Goal: Information Seeking & Learning: Learn about a topic

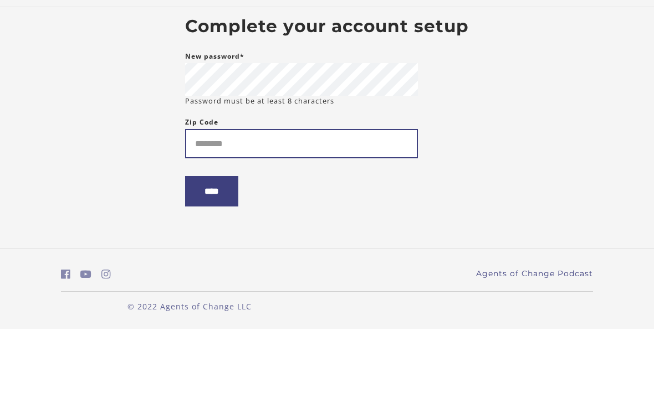
click at [355, 193] on input "Zip Code" at bounding box center [301, 207] width 233 height 29
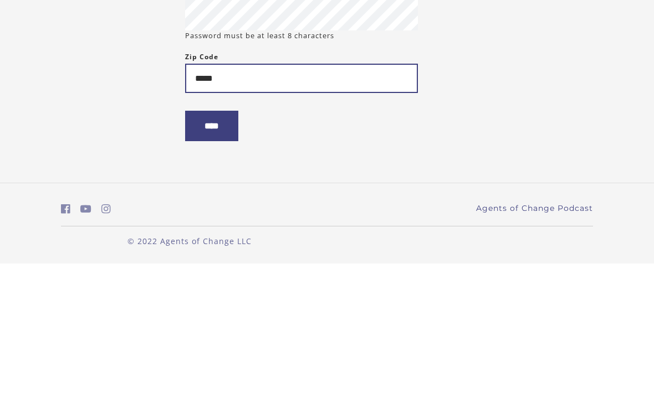
type input "*****"
click at [229, 240] on input "****" at bounding box center [211, 255] width 53 height 30
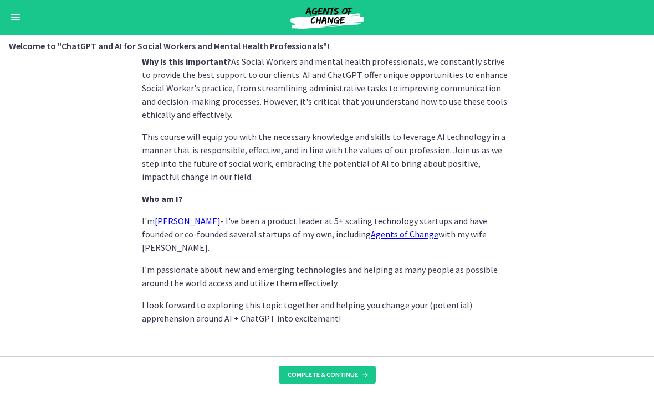
scroll to position [548, 0]
click at [346, 368] on button "Complete & continue" at bounding box center [327, 376] width 97 height 18
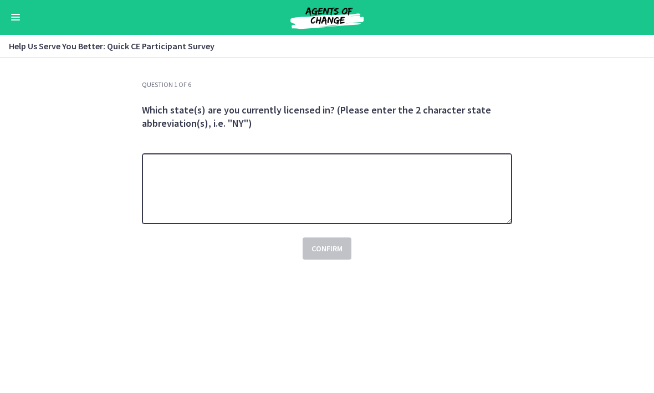
click at [290, 184] on textarea at bounding box center [327, 189] width 370 height 71
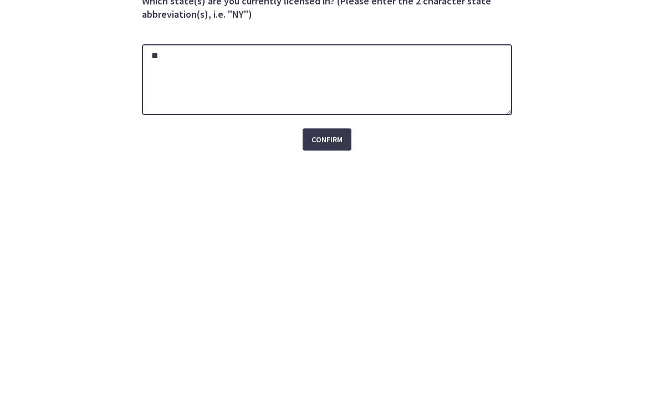
type textarea "**"
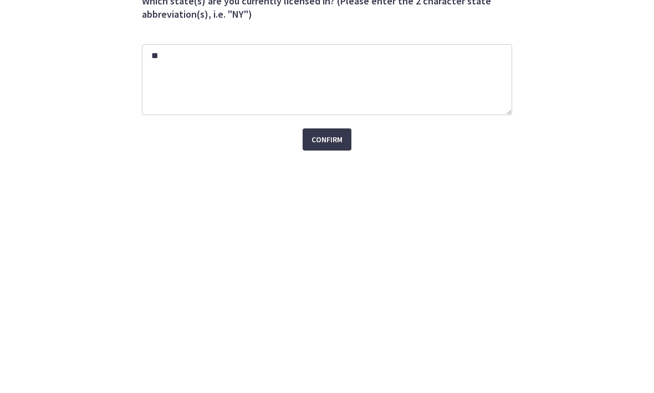
click at [330, 243] on span "Confirm" at bounding box center [326, 249] width 31 height 13
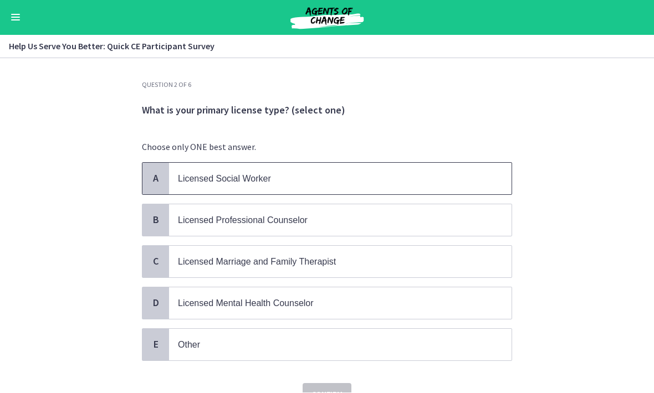
click at [463, 169] on span "Licensed Social Worker" at bounding box center [340, 179] width 342 height 32
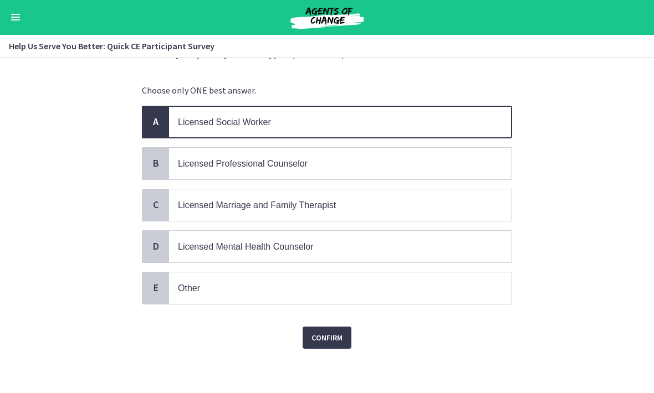
scroll to position [54, 0]
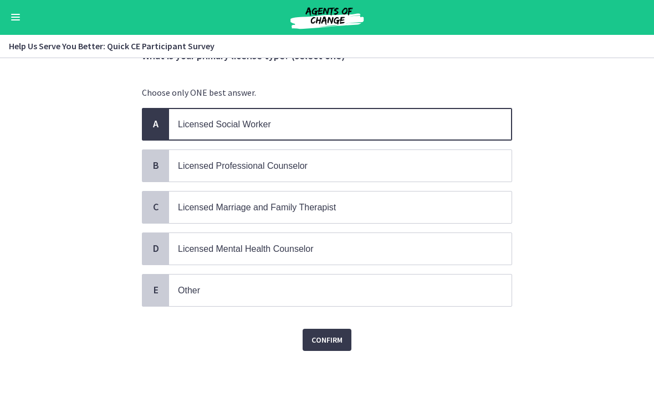
click at [326, 342] on span "Confirm" at bounding box center [326, 340] width 31 height 13
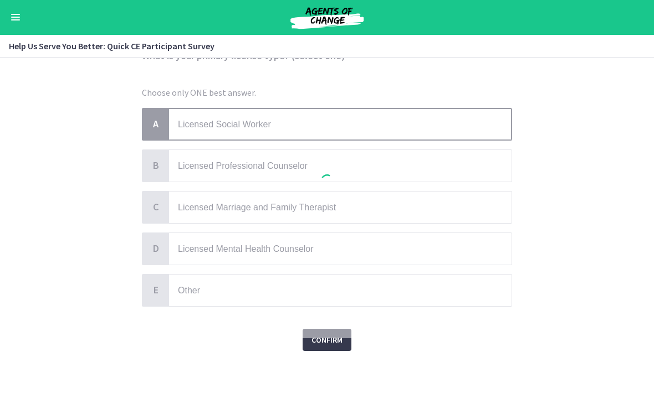
scroll to position [0, 0]
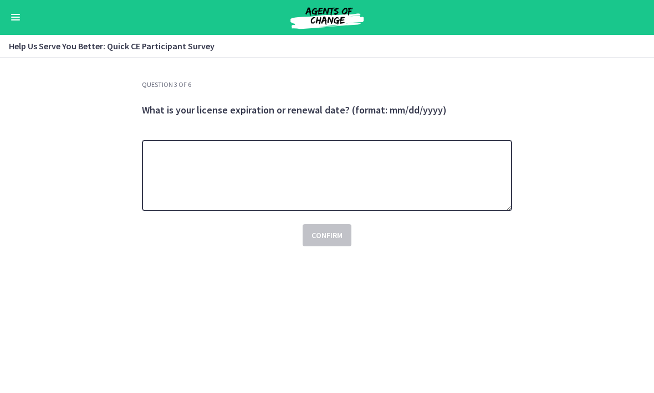
click at [464, 174] on textarea at bounding box center [327, 176] width 370 height 71
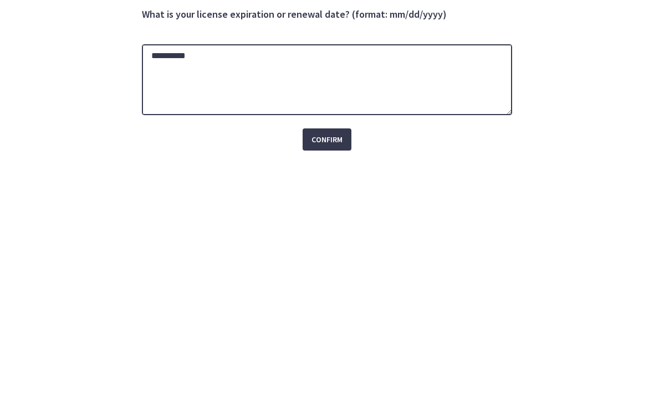
type textarea "**********"
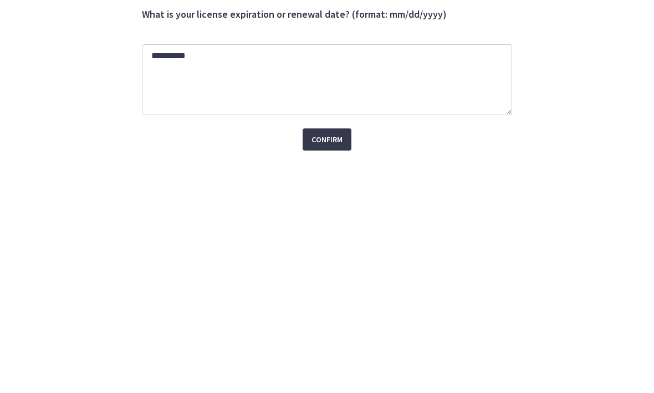
click at [333, 229] on span "Confirm" at bounding box center [326, 235] width 31 height 13
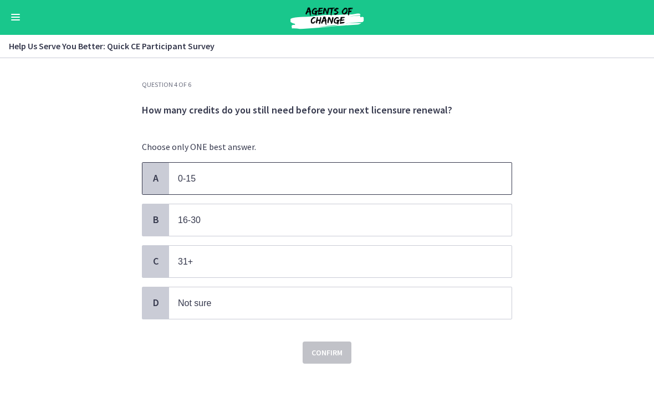
click at [457, 166] on span "0-15" at bounding box center [340, 179] width 342 height 32
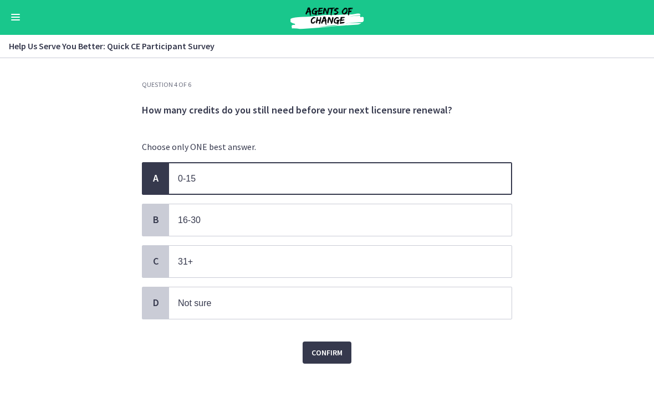
click at [336, 348] on span "Confirm" at bounding box center [326, 353] width 31 height 13
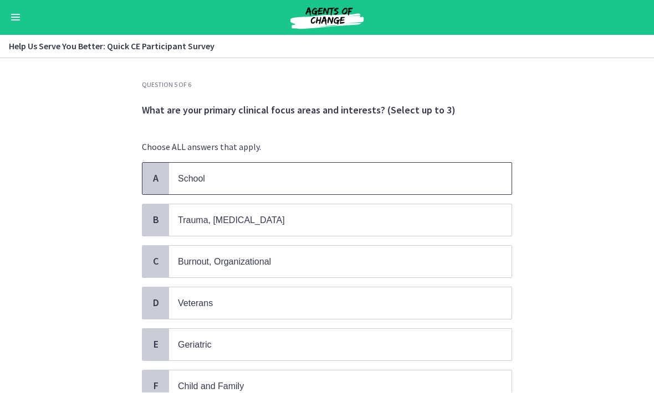
click at [500, 173] on span "School" at bounding box center [340, 179] width 342 height 32
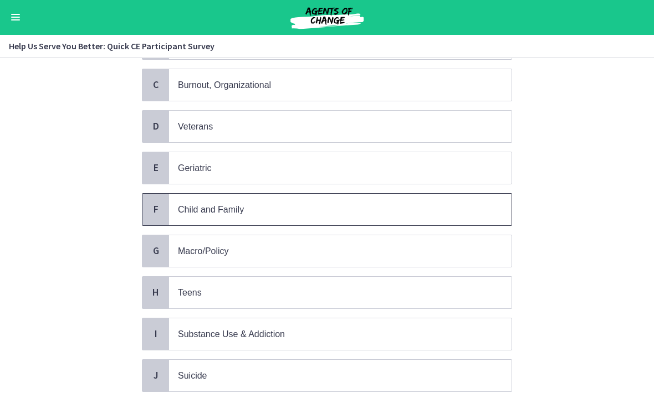
click at [500, 203] on span "Child and Family" at bounding box center [340, 210] width 342 height 32
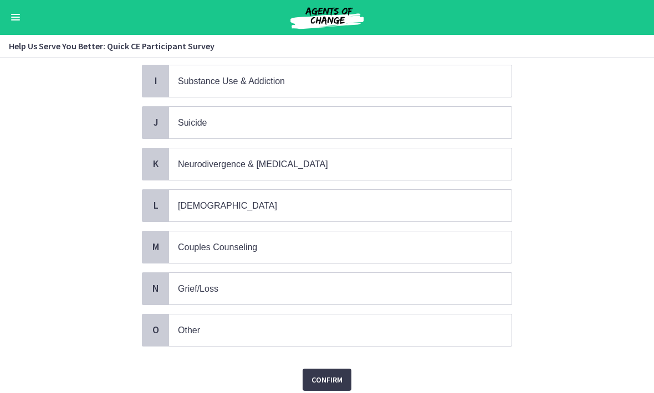
scroll to position [433, 0]
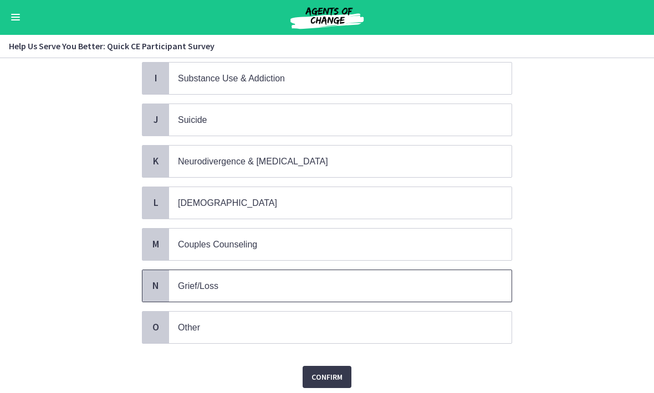
click at [467, 280] on p "Grief/Loss" at bounding box center [329, 287] width 302 height 14
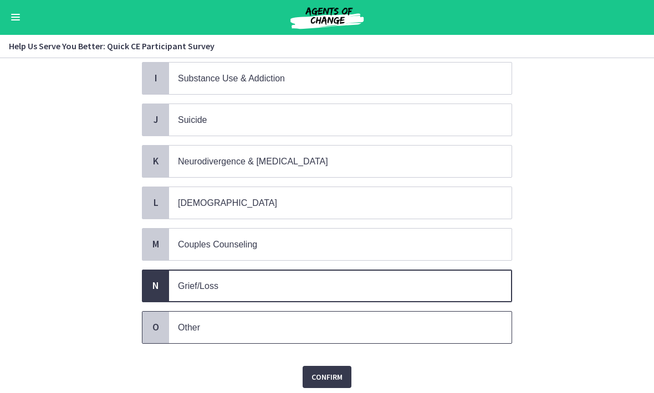
click at [368, 321] on p "Other" at bounding box center [329, 328] width 302 height 14
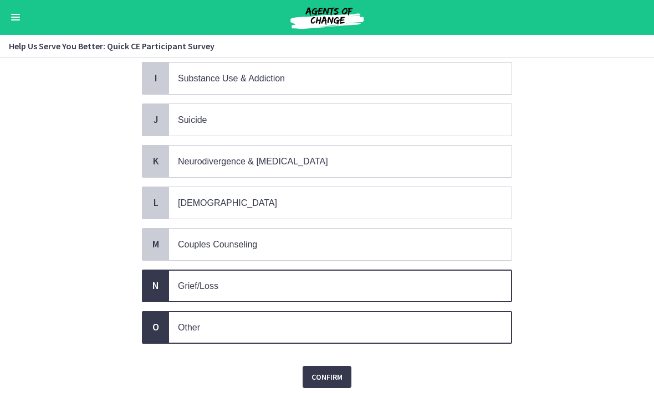
click at [397, 280] on p "Grief/Loss" at bounding box center [329, 287] width 302 height 14
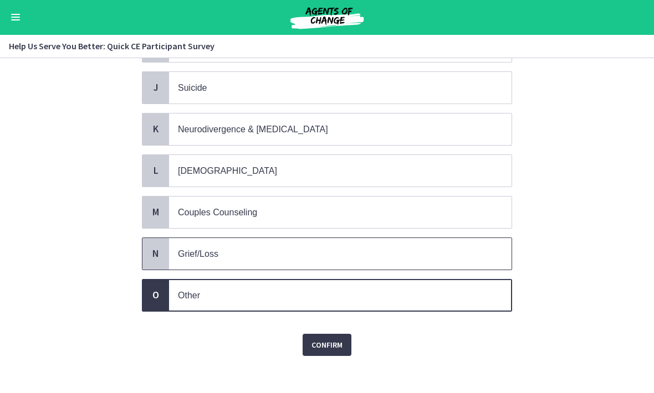
scroll to position [464, 0]
click at [335, 340] on span "Confirm" at bounding box center [326, 346] width 31 height 13
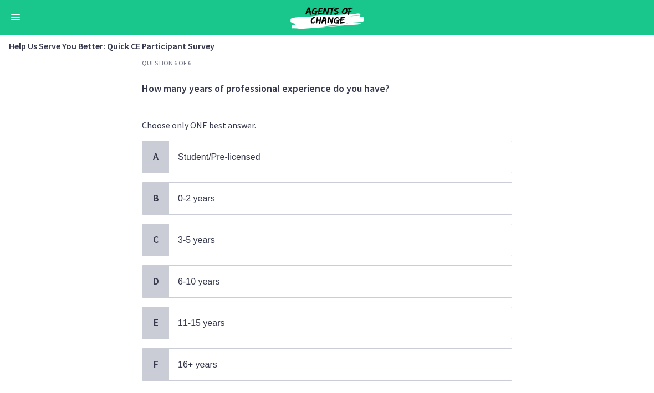
scroll to position [24, 0]
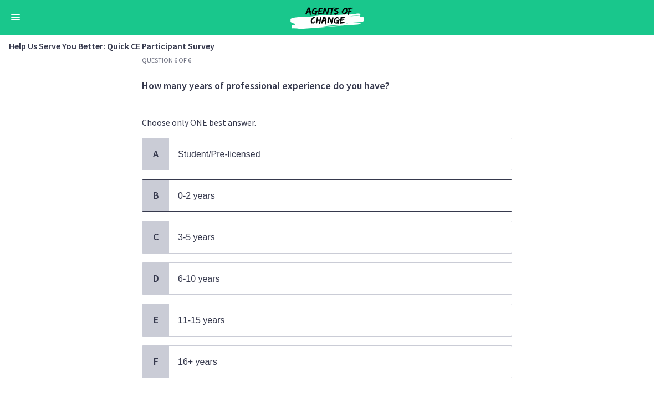
click at [462, 183] on span "0-2 years" at bounding box center [340, 197] width 342 height 32
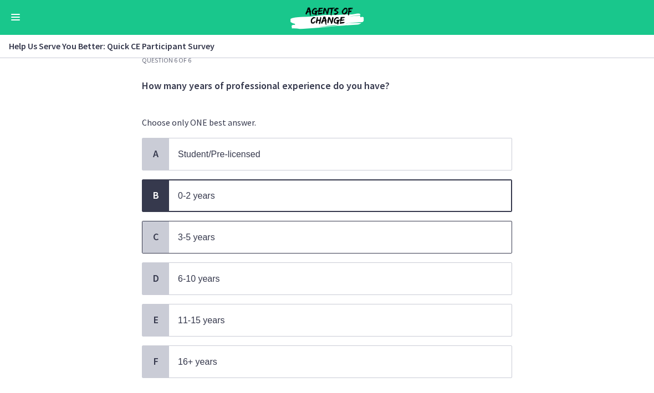
click at [446, 233] on p "3-5 years" at bounding box center [329, 238] width 302 height 14
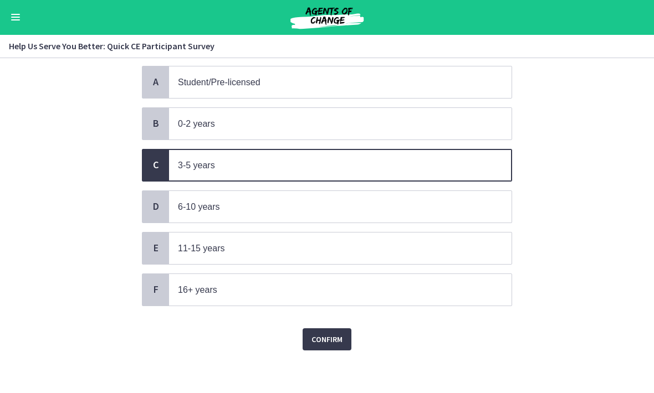
scroll to position [95, 0]
click at [341, 336] on span "Confirm" at bounding box center [326, 341] width 31 height 13
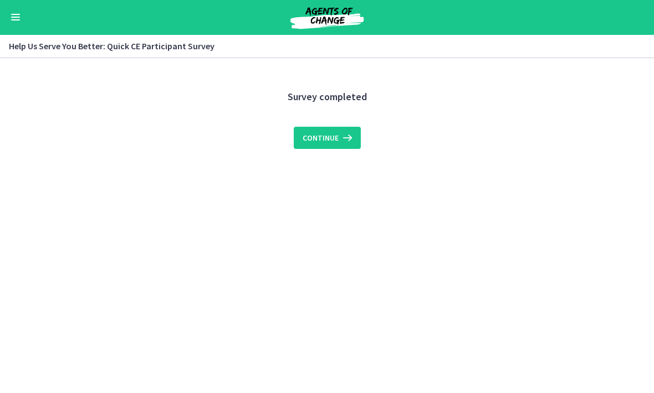
scroll to position [0, 0]
click at [349, 139] on icon at bounding box center [346, 138] width 16 height 13
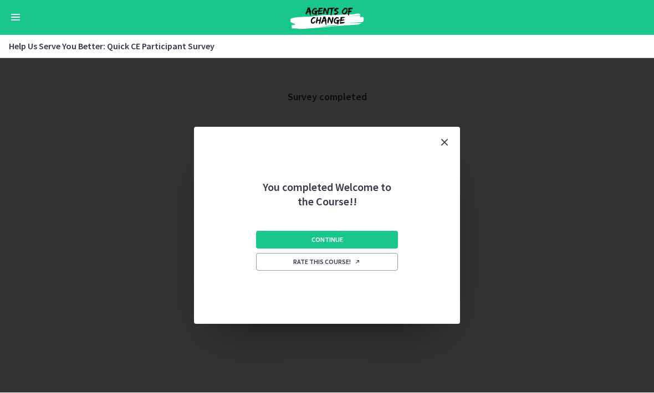
click at [378, 237] on button "Continue" at bounding box center [327, 241] width 142 height 18
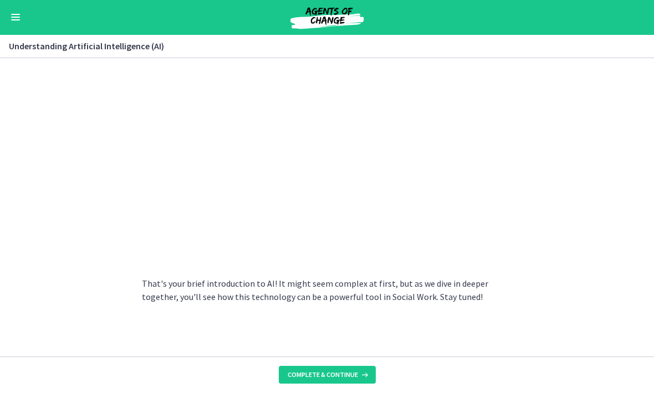
scroll to position [516, 0]
click at [338, 369] on button "Complete & continue" at bounding box center [327, 376] width 97 height 18
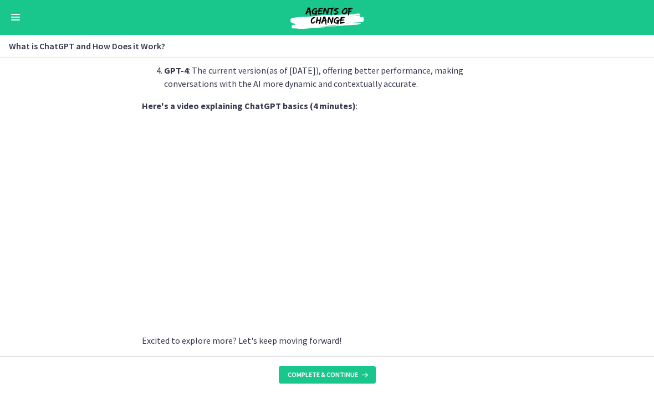
scroll to position [570, 0]
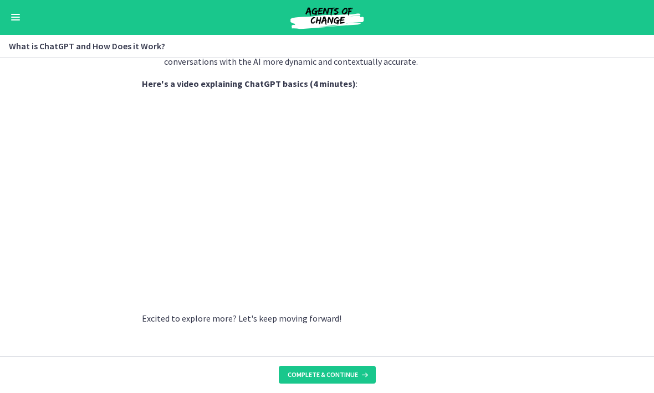
click at [327, 376] on span "Complete & continue" at bounding box center [322, 375] width 70 height 9
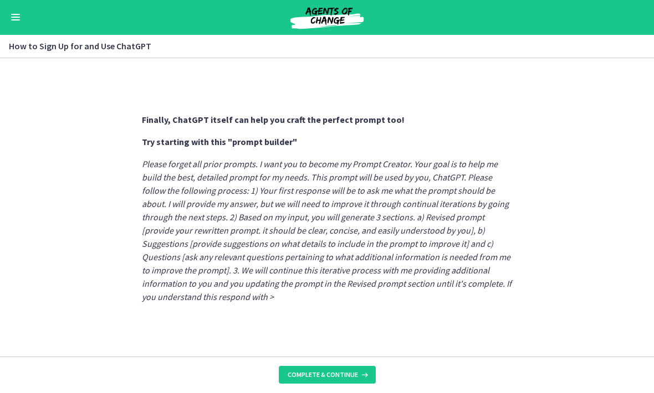
scroll to position [630, 0]
click at [334, 372] on span "Complete & continue" at bounding box center [322, 375] width 70 height 9
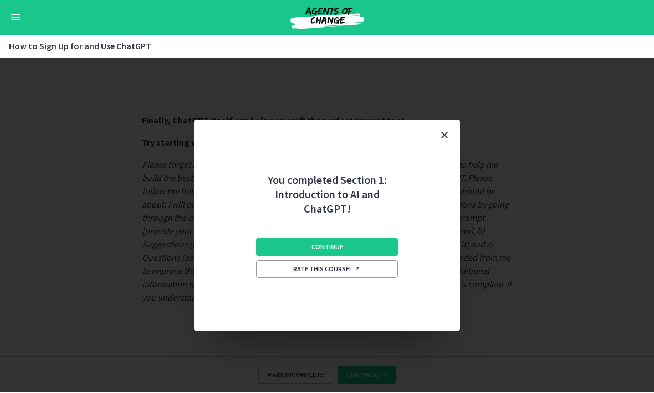
click at [376, 245] on button "Continue" at bounding box center [327, 248] width 142 height 18
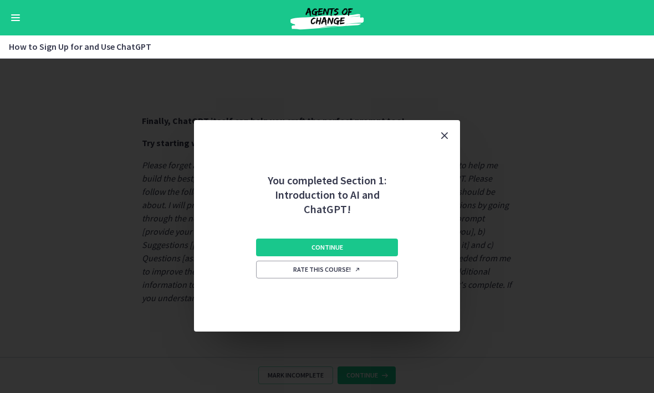
scroll to position [0, 0]
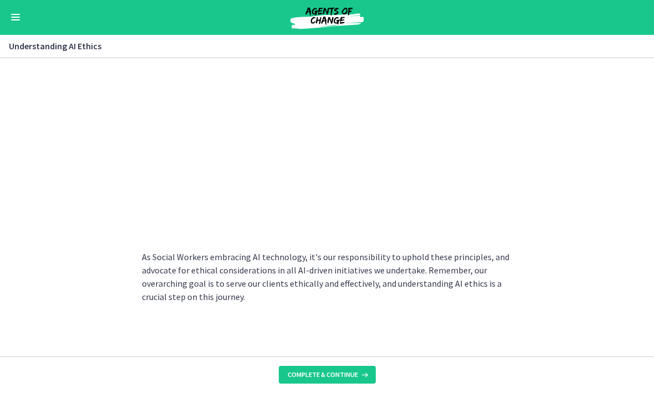
click at [340, 367] on button "Complete & continue" at bounding box center [327, 376] width 97 height 18
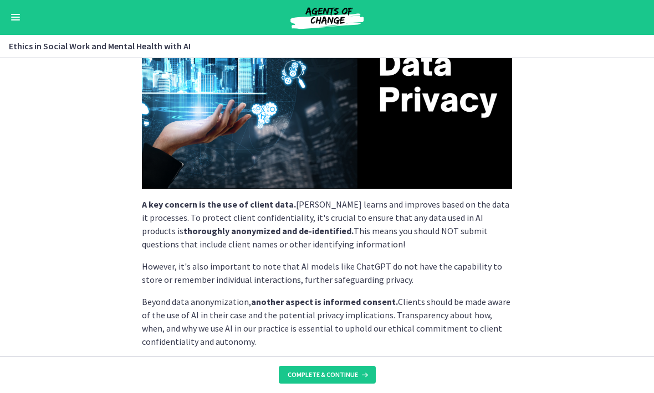
scroll to position [225, 0]
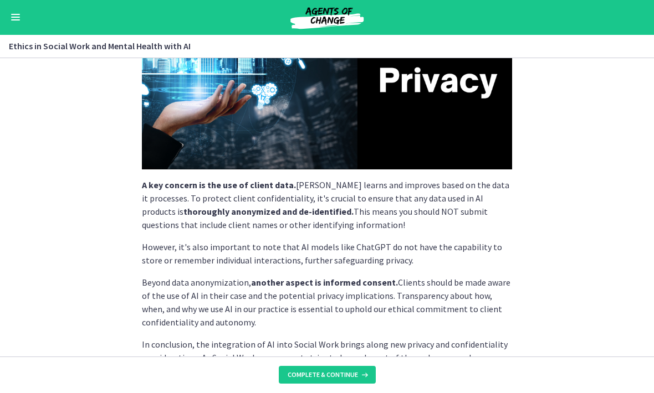
click at [331, 373] on span "Complete & continue" at bounding box center [322, 375] width 70 height 9
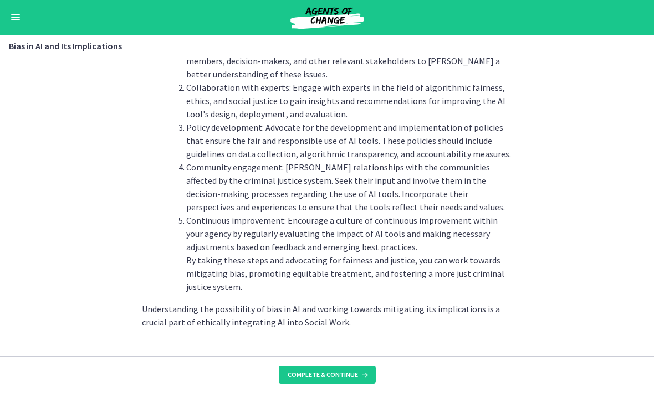
click at [338, 373] on span "Complete & continue" at bounding box center [322, 375] width 70 height 9
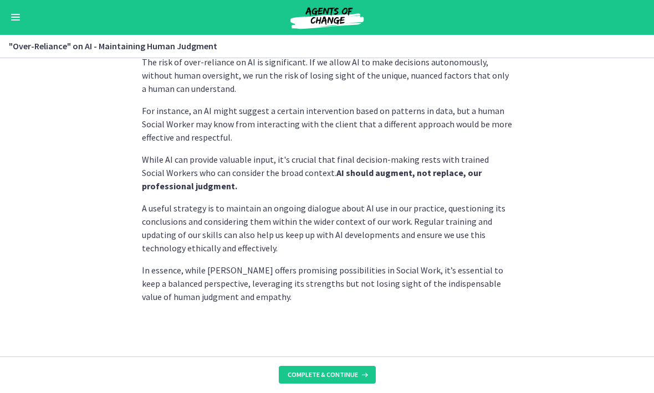
click at [343, 372] on span "Complete & continue" at bounding box center [322, 375] width 70 height 9
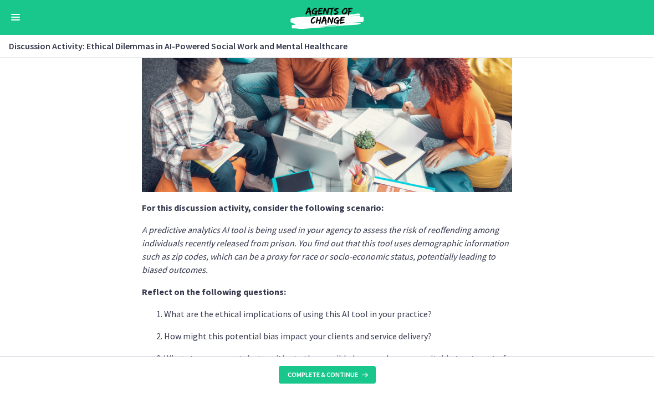
click at [351, 373] on span "Complete & continue" at bounding box center [322, 375] width 70 height 9
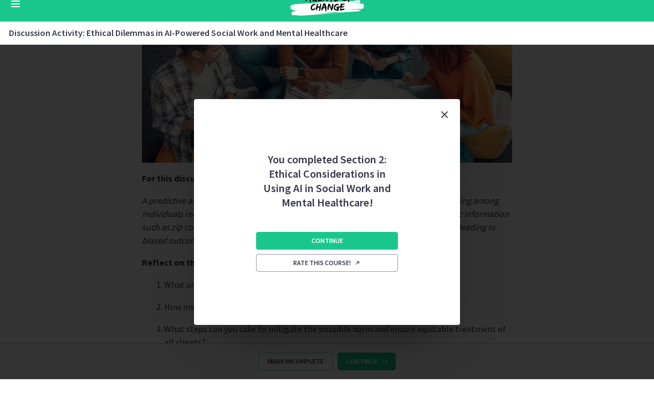
scroll to position [171, 0]
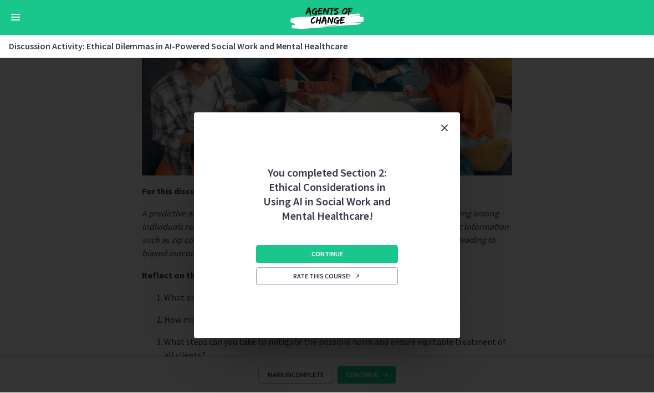
click at [389, 249] on button "Continue" at bounding box center [327, 255] width 142 height 18
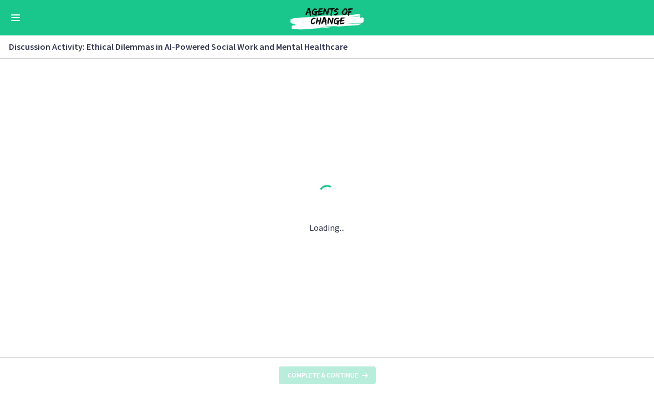
scroll to position [0, 0]
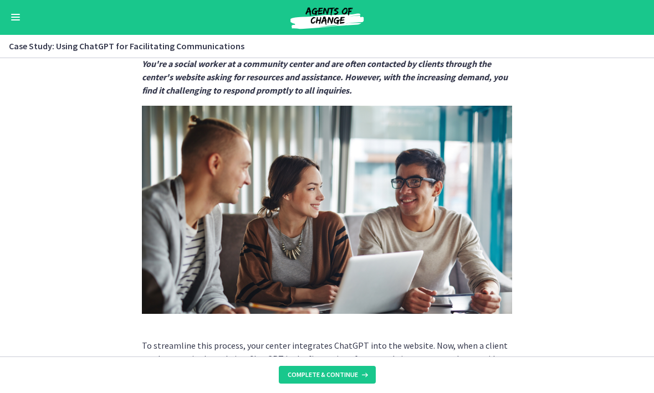
click at [80, 45] on h3 "Case Study: Using ChatGPT for Facilitating Communications" at bounding box center [320, 46] width 623 height 13
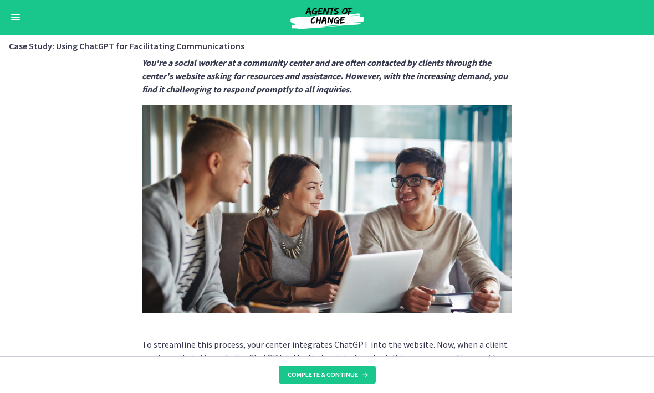
scroll to position [83, 0]
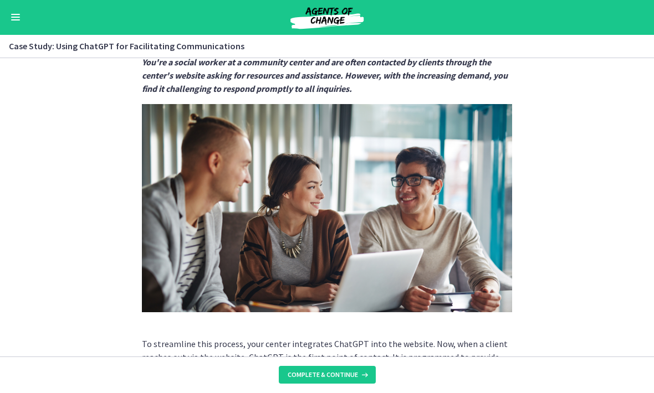
click at [48, 47] on h3 "Case Study: Using ChatGPT for Facilitating Communications" at bounding box center [320, 46] width 623 height 13
click at [9, 18] on button "Enable menu" at bounding box center [15, 17] width 13 height 13
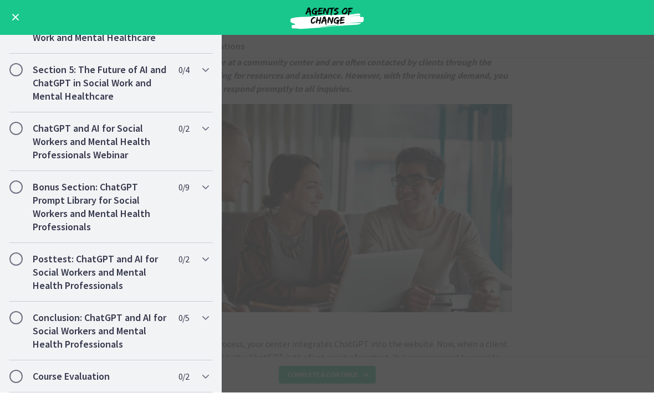
scroll to position [823, 0]
click at [535, 166] on main "Case Study: Using ChatGPT for Facilitating Communications Enable fullscreen Cha…" at bounding box center [327, 214] width 654 height 358
click at [498, 203] on main "Case Study: Using ChatGPT for Facilitating Communications Enable fullscreen Cha…" at bounding box center [327, 214] width 654 height 358
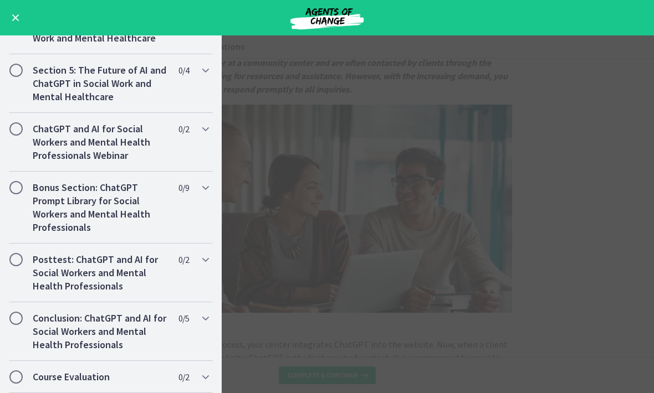
click at [20, 16] on button "Enable menu" at bounding box center [15, 17] width 13 height 13
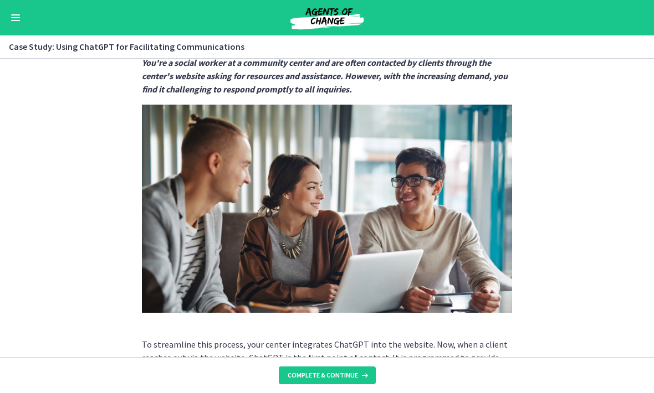
click at [337, 382] on button "Complete & continue" at bounding box center [327, 376] width 97 height 18
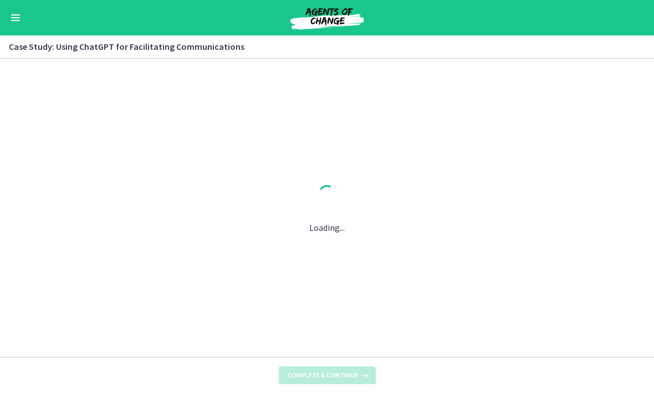
scroll to position [0, 0]
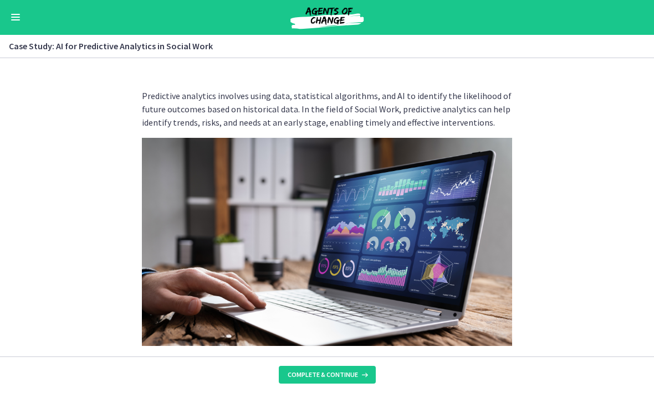
click at [344, 372] on span "Complete & continue" at bounding box center [322, 375] width 70 height 9
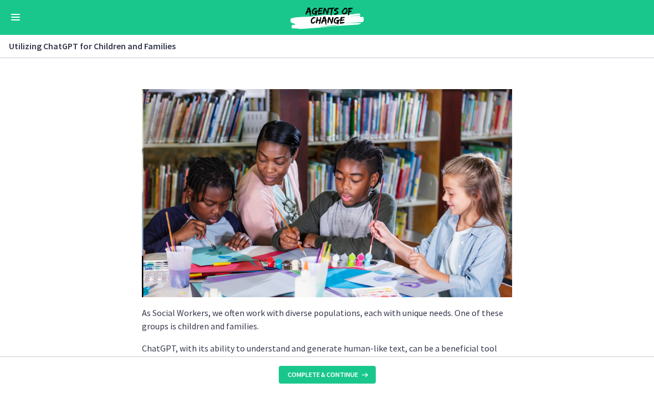
click at [339, 371] on span "Complete & continue" at bounding box center [322, 375] width 70 height 9
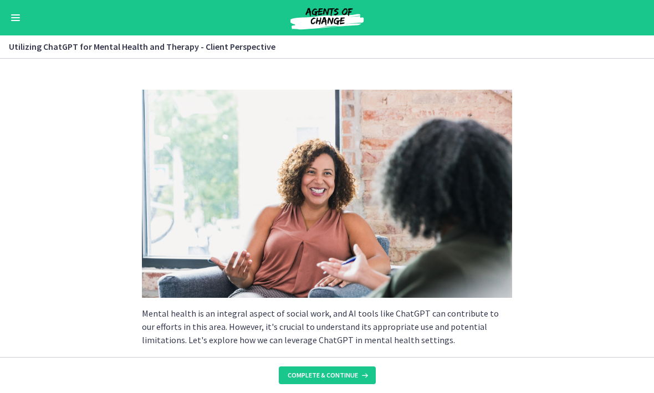
click at [337, 373] on span "Complete & continue" at bounding box center [322, 375] width 70 height 9
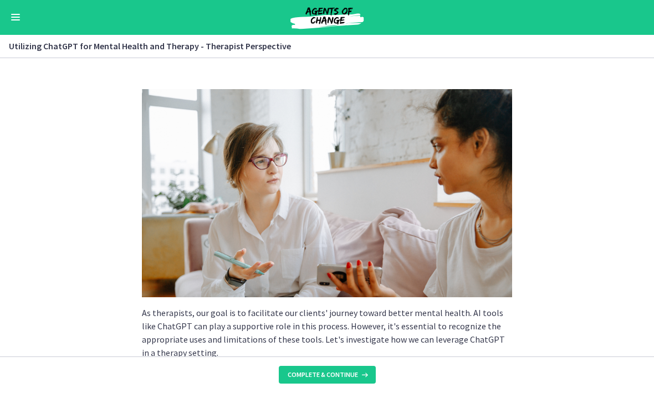
click at [341, 370] on button "Complete & continue" at bounding box center [327, 376] width 97 height 18
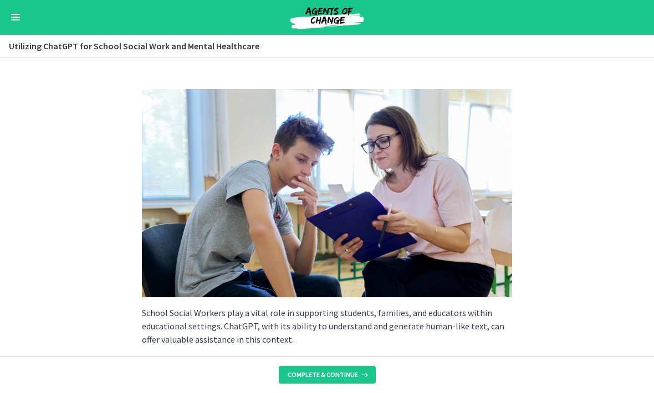
click at [346, 372] on span "Complete & continue" at bounding box center [322, 375] width 70 height 9
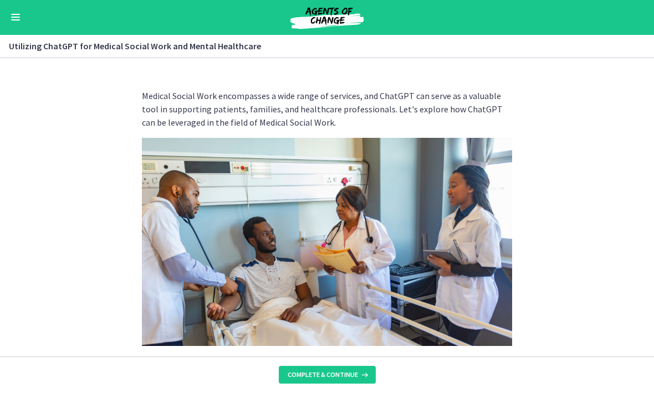
click at [349, 371] on span "Complete & continue" at bounding box center [322, 375] width 70 height 9
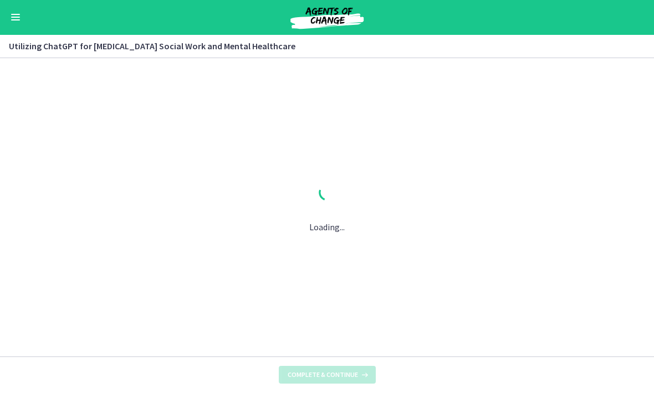
click at [352, 369] on button "Complete & continue" at bounding box center [327, 376] width 97 height 18
click at [353, 370] on button "Complete & continue" at bounding box center [327, 376] width 97 height 18
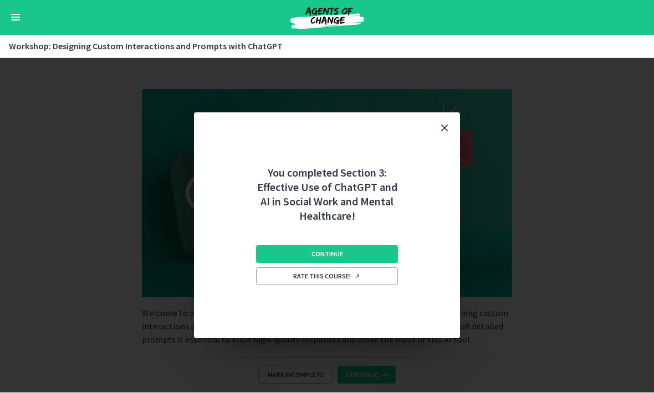
click at [354, 371] on div "You completed Section 3: Effective Use of ChatGPT and AI in Social Work and Men…" at bounding box center [327, 226] width 654 height 335
click at [381, 256] on button "Continue" at bounding box center [327, 255] width 142 height 18
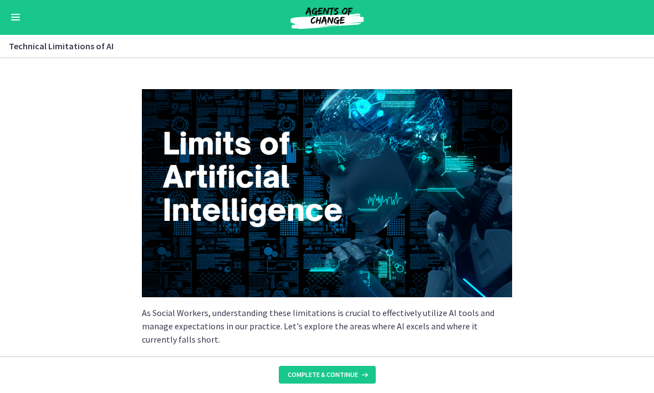
scroll to position [628, 0]
click at [358, 373] on icon at bounding box center [363, 375] width 11 height 9
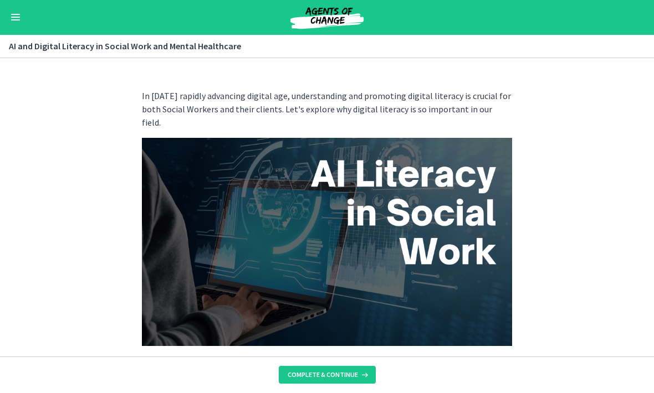
click at [356, 368] on button "Complete & continue" at bounding box center [327, 376] width 97 height 18
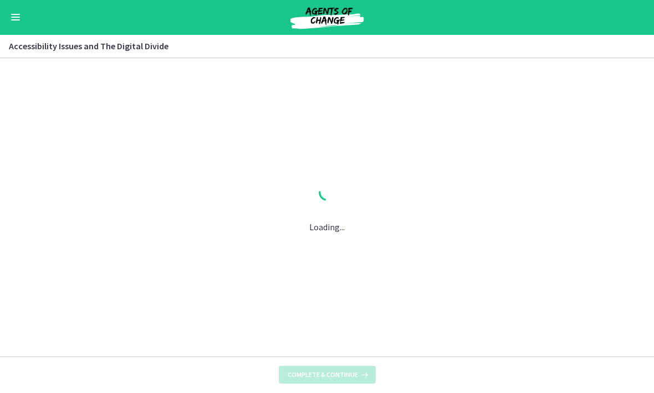
click at [353, 369] on button "Complete & continue" at bounding box center [327, 376] width 97 height 18
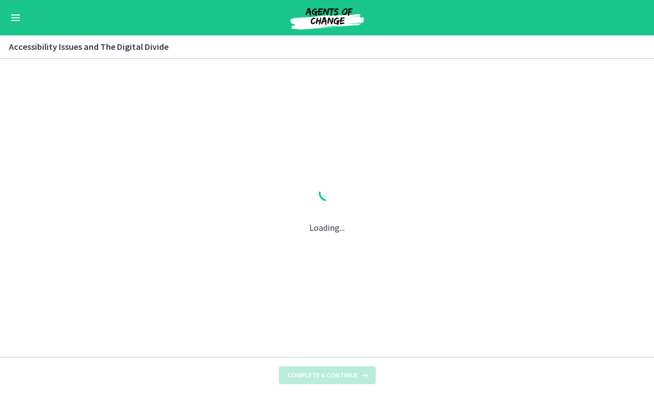
click at [352, 371] on span "Complete & continue" at bounding box center [322, 375] width 70 height 9
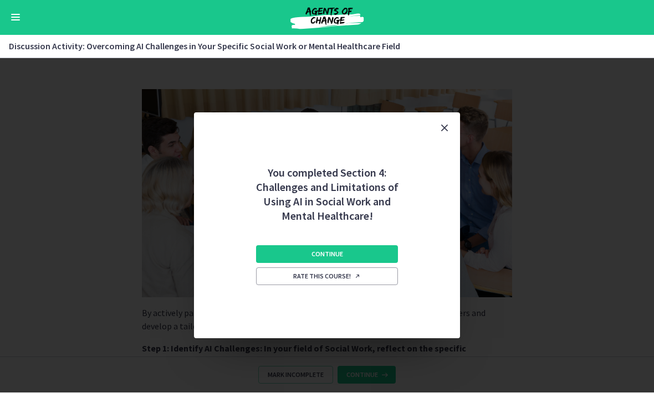
click at [353, 371] on div "You completed Section 4: Challenges and Limitations of Using AI in Social Work …" at bounding box center [327, 226] width 654 height 335
click at [385, 251] on button "Continue" at bounding box center [327, 255] width 142 height 18
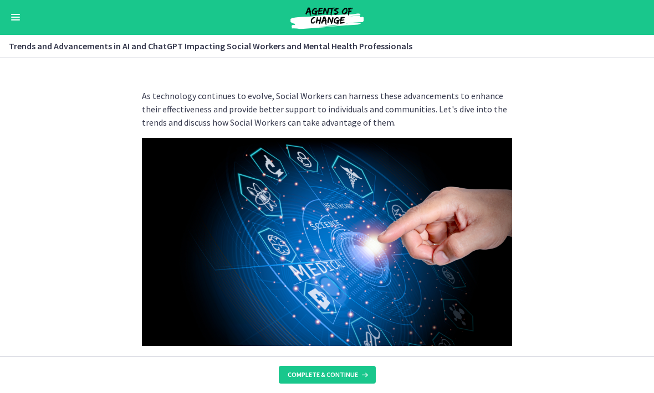
scroll to position [616, 0]
click at [352, 371] on span "Complete & continue" at bounding box center [322, 375] width 70 height 9
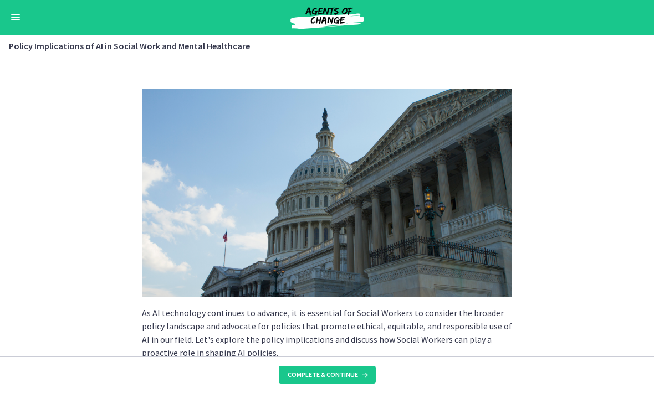
click at [353, 369] on button "Complete & continue" at bounding box center [327, 376] width 97 height 18
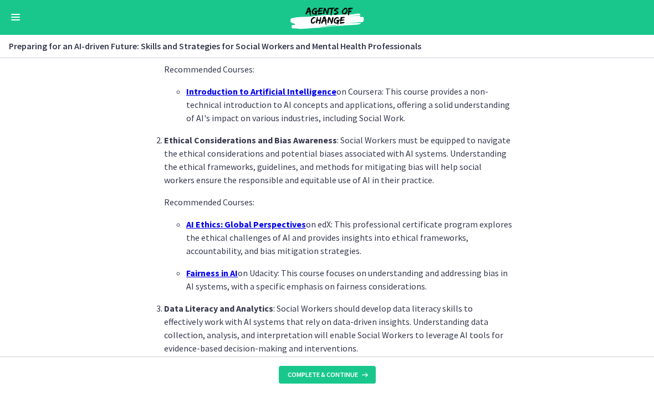
click at [354, 369] on button "Complete & continue" at bounding box center [327, 376] width 97 height 18
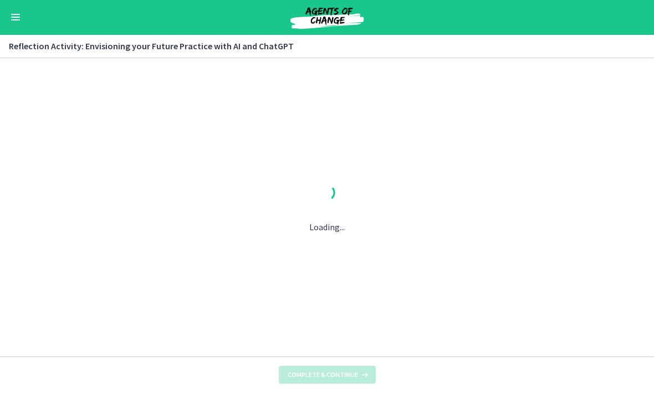
click at [349, 369] on button "Complete & continue" at bounding box center [327, 376] width 97 height 18
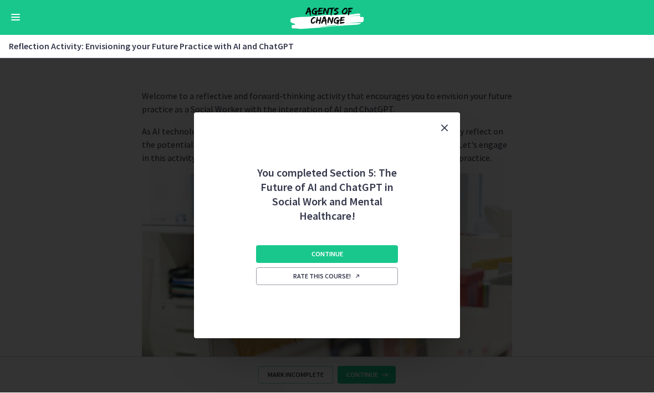
click at [349, 371] on div "You completed Section 5: The Future of AI and ChatGPT in Social Work and Mental…" at bounding box center [327, 226] width 654 height 335
click at [384, 256] on button "Continue" at bounding box center [327, 255] width 142 height 18
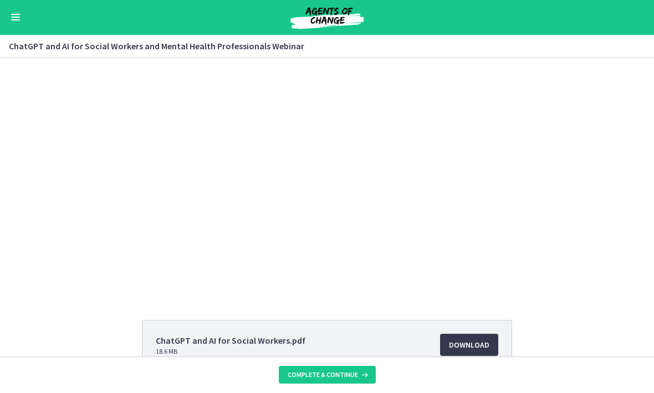
scroll to position [495, 0]
click at [352, 378] on span "Complete & continue" at bounding box center [322, 375] width 70 height 9
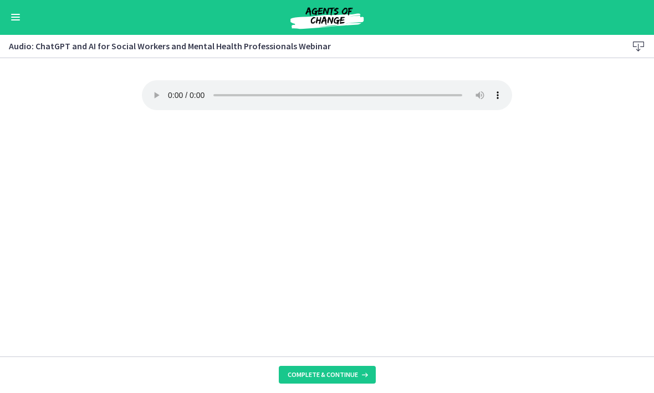
click at [346, 376] on span "Complete & continue" at bounding box center [322, 375] width 70 height 9
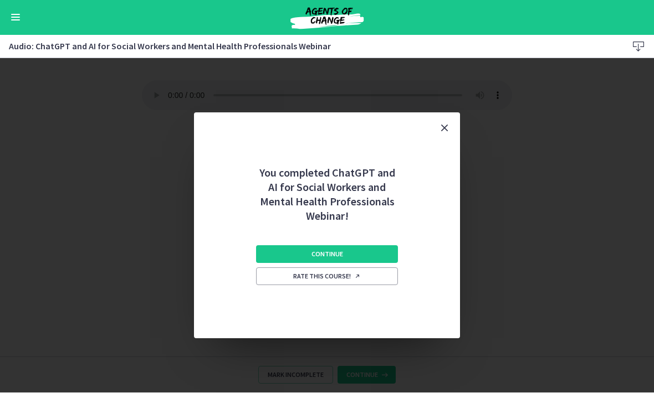
click at [352, 373] on div "You completed ChatGPT and AI for Social Workers and Mental Health Professionals…" at bounding box center [327, 226] width 654 height 335
click at [385, 246] on button "Continue" at bounding box center [327, 255] width 142 height 18
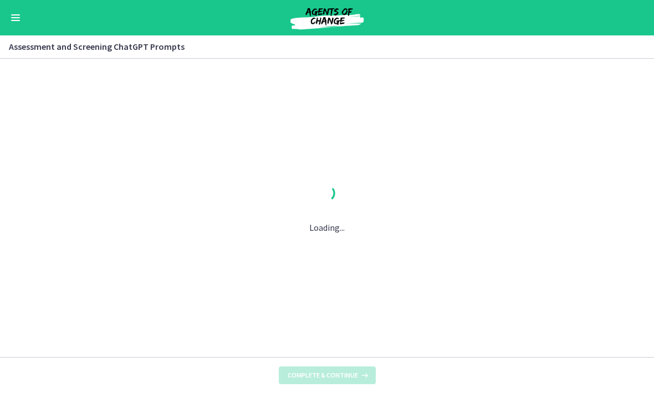
scroll to position [495, 0]
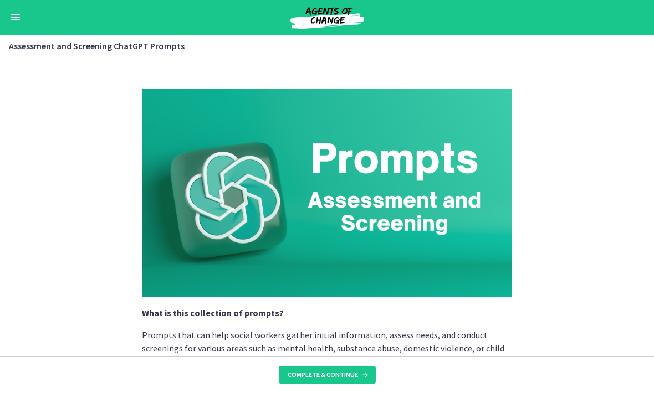
click at [351, 377] on span "Complete & continue" at bounding box center [322, 375] width 70 height 9
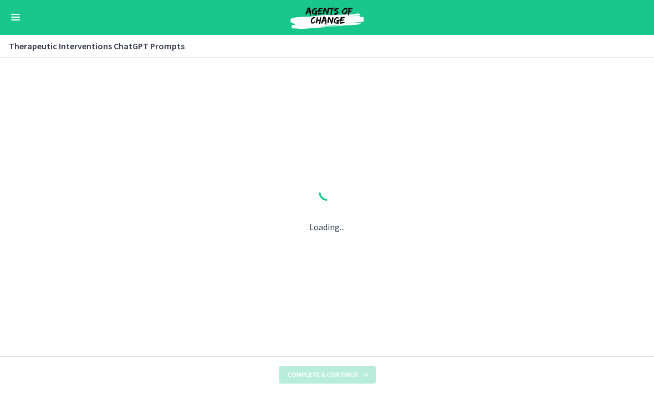
click at [352, 368] on button "Complete & continue" at bounding box center [327, 376] width 97 height 18
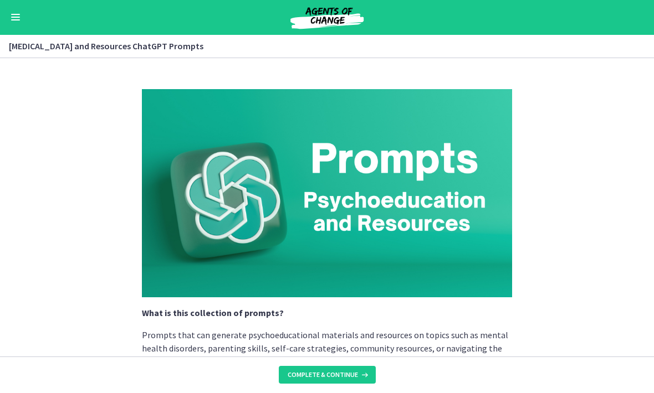
click at [351, 368] on button "Complete & continue" at bounding box center [327, 376] width 97 height 18
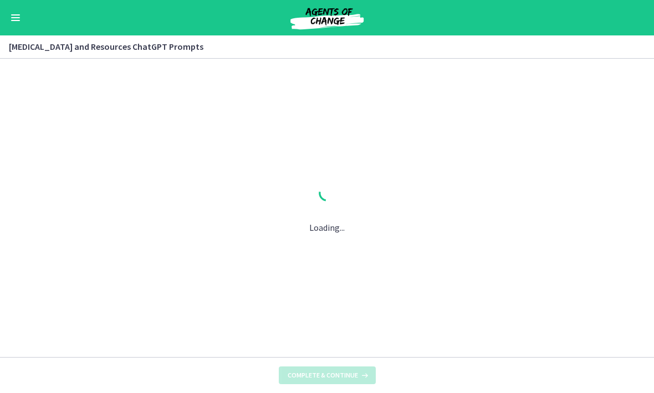
click at [351, 369] on button "Complete & continue" at bounding box center [327, 376] width 97 height 18
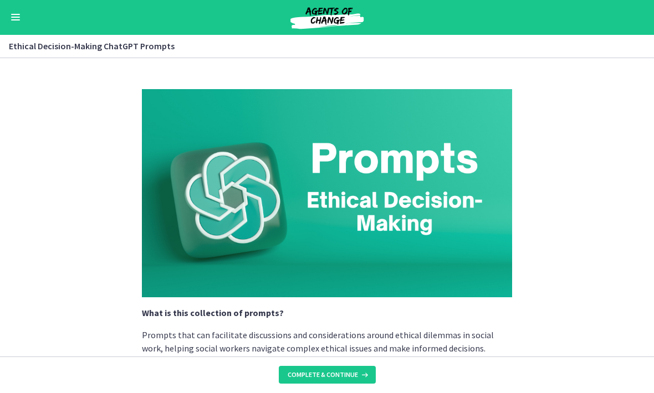
click at [352, 369] on button "Complete & continue" at bounding box center [327, 376] width 97 height 18
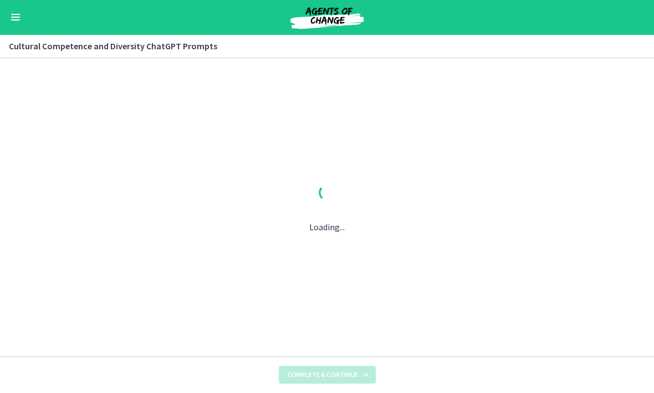
click at [351, 372] on span "Complete & continue" at bounding box center [322, 375] width 70 height 9
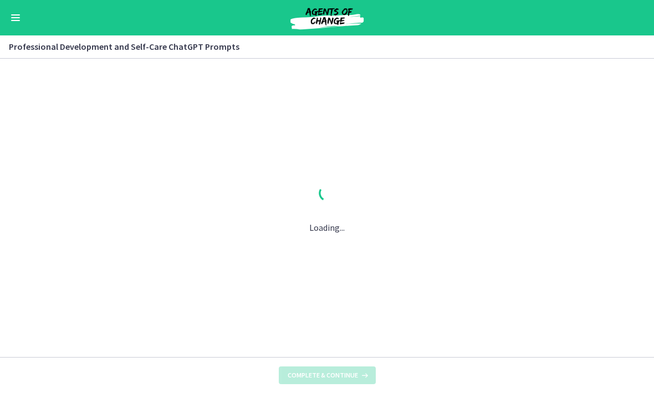
click at [352, 373] on span "Complete & continue" at bounding box center [322, 375] width 70 height 9
click at [353, 371] on span "Complete & continue" at bounding box center [322, 375] width 70 height 9
click at [356, 369] on button "Complete & continue" at bounding box center [327, 376] width 97 height 18
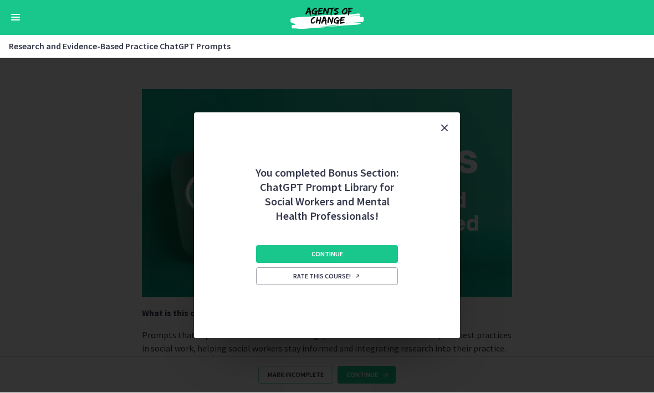
click at [351, 374] on div "You completed Bonus Section: ChatGPT Prompt Library for Social Workers and Ment…" at bounding box center [327, 226] width 654 height 335
click at [390, 246] on button "Continue" at bounding box center [327, 255] width 142 height 18
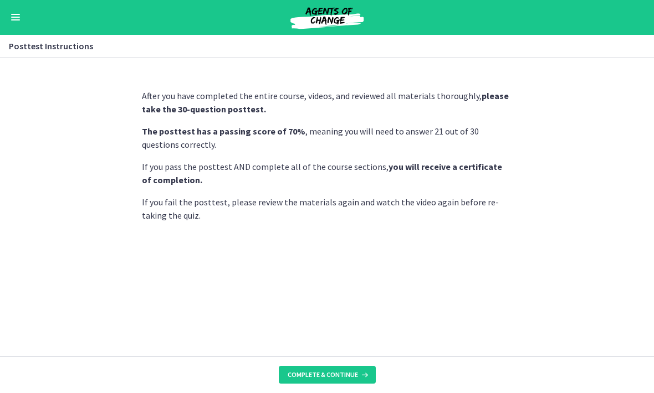
scroll to position [482, 0]
click at [352, 372] on span "Complete & continue" at bounding box center [322, 375] width 70 height 9
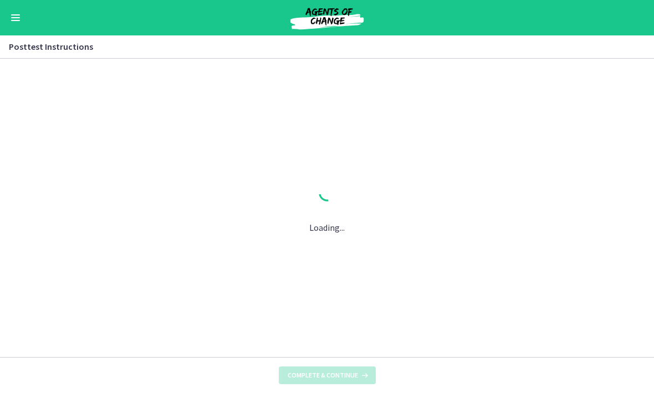
click at [349, 357] on div "Loading..." at bounding box center [327, 208] width 654 height 299
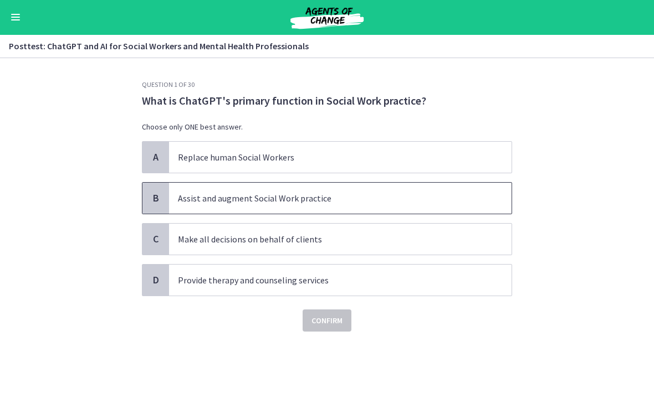
click at [490, 187] on span "Assist and augment Social Work practice" at bounding box center [340, 198] width 342 height 31
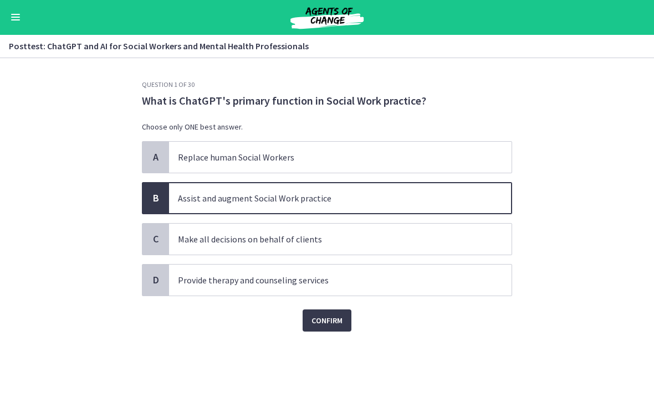
click at [348, 321] on button "Confirm" at bounding box center [326, 321] width 49 height 22
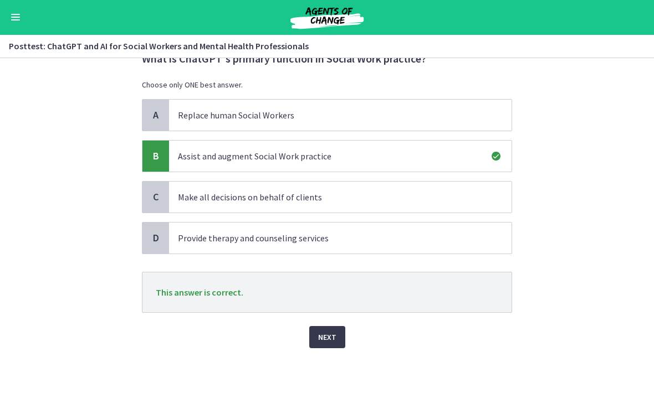
scroll to position [42, 0]
click at [336, 342] on button "Next" at bounding box center [327, 338] width 36 height 22
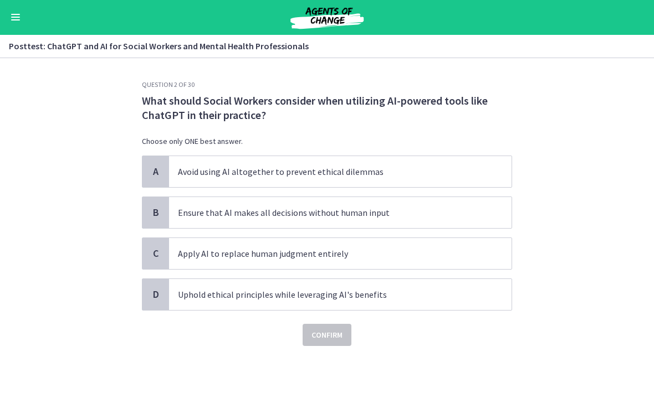
scroll to position [0, 0]
click at [461, 284] on span "Uphold ethical principles while leveraging AI's benefits" at bounding box center [340, 295] width 342 height 31
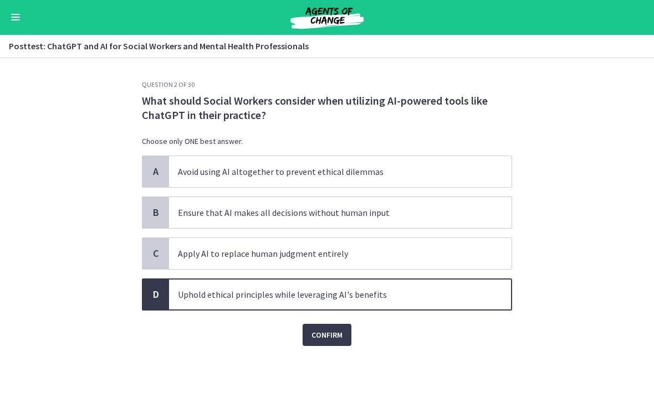
click at [349, 338] on button "Confirm" at bounding box center [326, 336] width 49 height 22
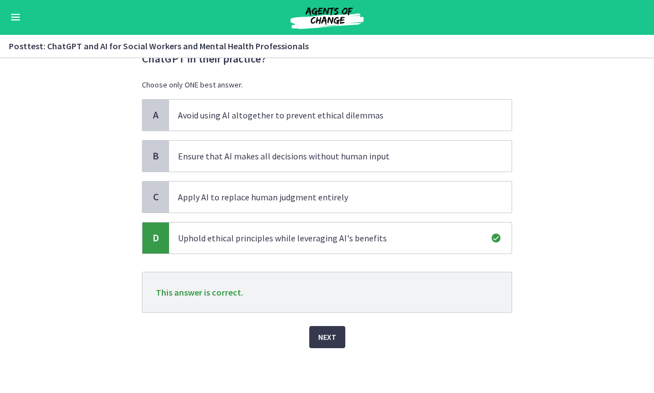
scroll to position [56, 0]
click at [340, 338] on button "Next" at bounding box center [327, 338] width 36 height 22
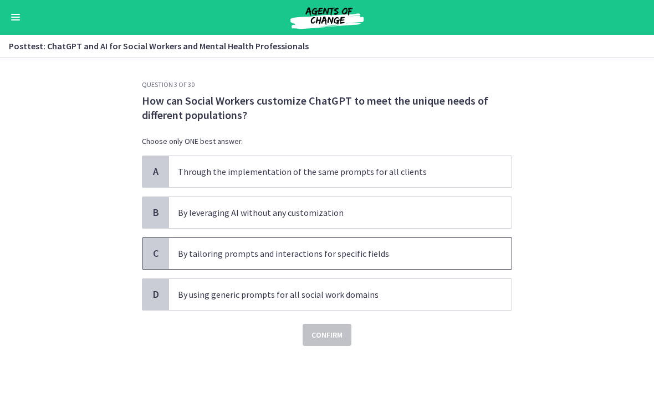
click at [450, 241] on span "By tailoring prompts and interactions for specific fields" at bounding box center [340, 254] width 342 height 31
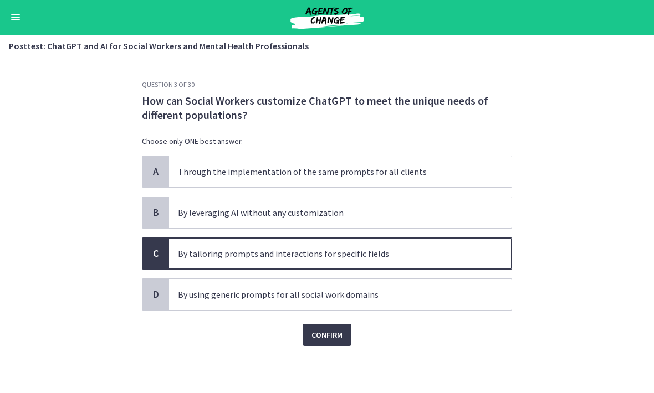
click at [351, 333] on button "Confirm" at bounding box center [326, 336] width 49 height 22
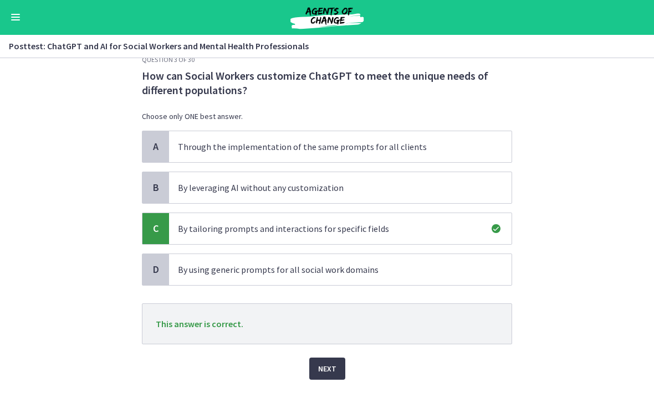
scroll to position [29, 0]
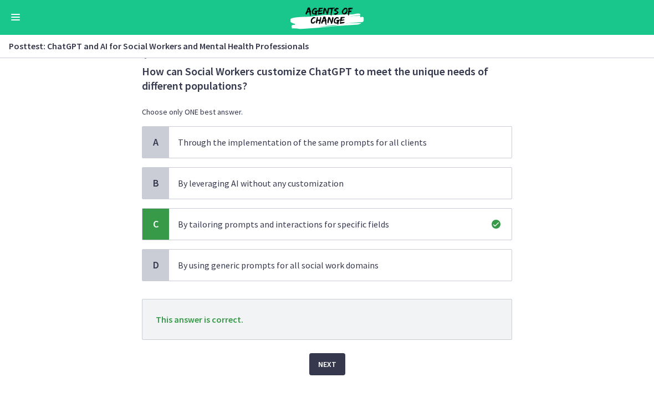
click at [337, 368] on button "Next" at bounding box center [327, 365] width 36 height 22
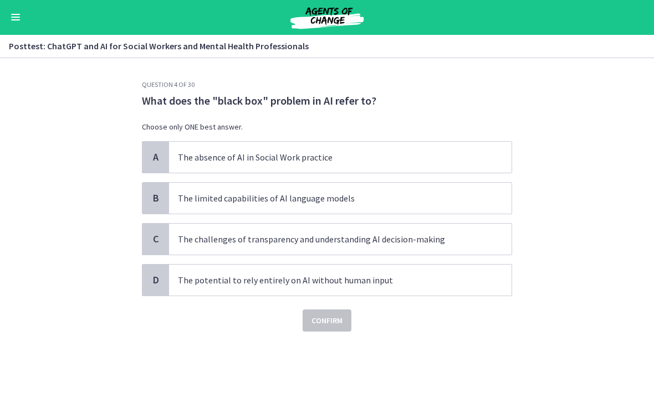
scroll to position [0, 0]
click at [444, 242] on p "The challenges of transparency and understanding AI decision-making" at bounding box center [329, 239] width 302 height 13
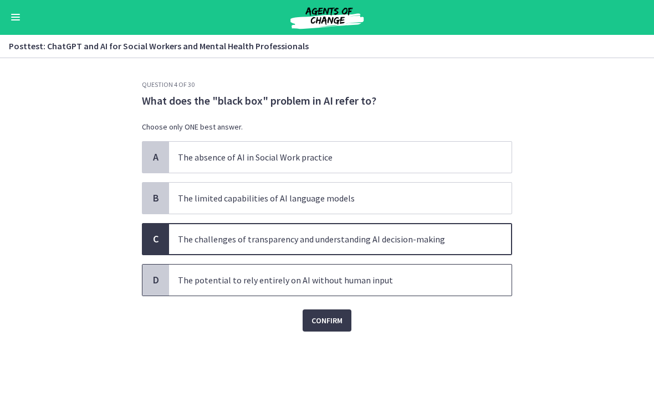
click at [431, 279] on p "The potential to rely entirely on AI without human input" at bounding box center [329, 280] width 302 height 13
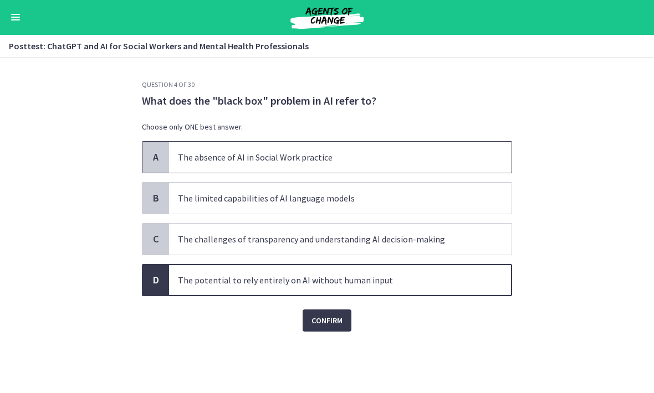
click at [484, 146] on span "The absence of AI in Social Work practice" at bounding box center [340, 157] width 342 height 31
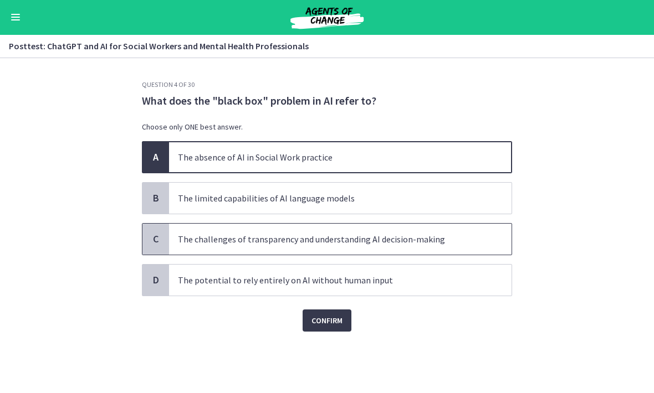
click at [496, 225] on span "The challenges of transparency and understanding AI decision-making" at bounding box center [340, 239] width 342 height 31
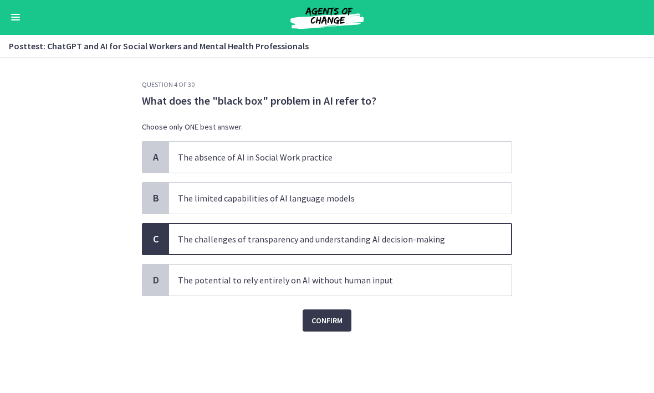
click at [338, 328] on button "Confirm" at bounding box center [326, 321] width 49 height 22
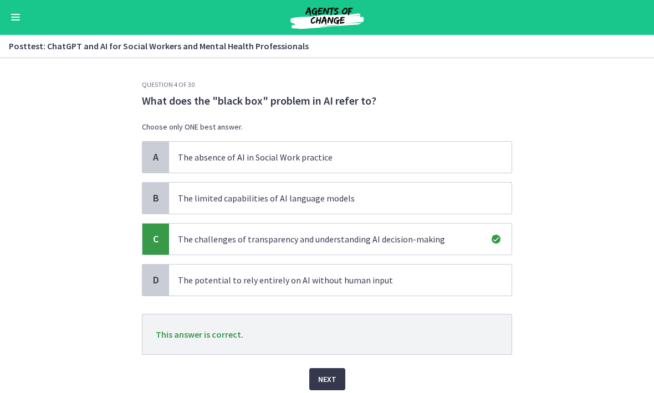
scroll to position [27, 0]
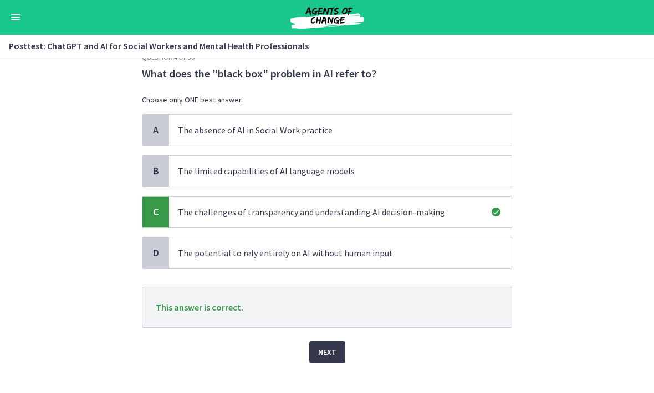
click at [334, 359] on button "Next" at bounding box center [327, 353] width 36 height 22
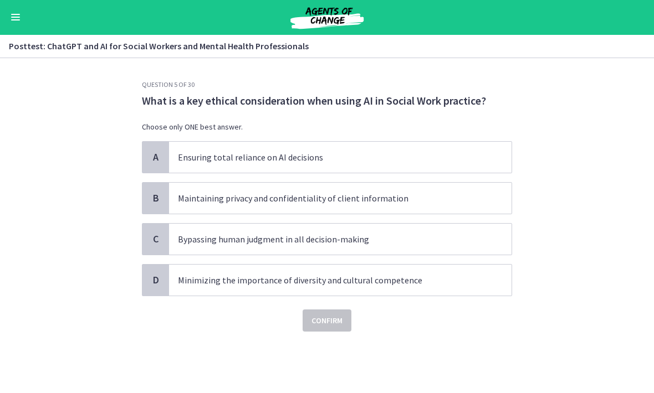
scroll to position [0, 0]
click at [493, 286] on span "Minimizing the importance of diversity and cultural competence" at bounding box center [340, 280] width 342 height 31
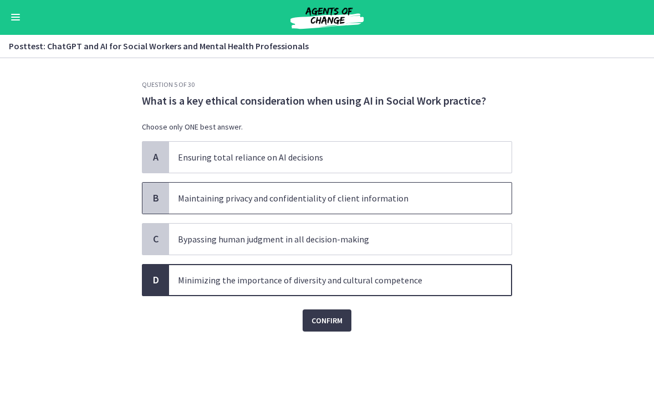
click at [450, 193] on p "Maintaining privacy and confidentiality of client information" at bounding box center [329, 198] width 302 height 13
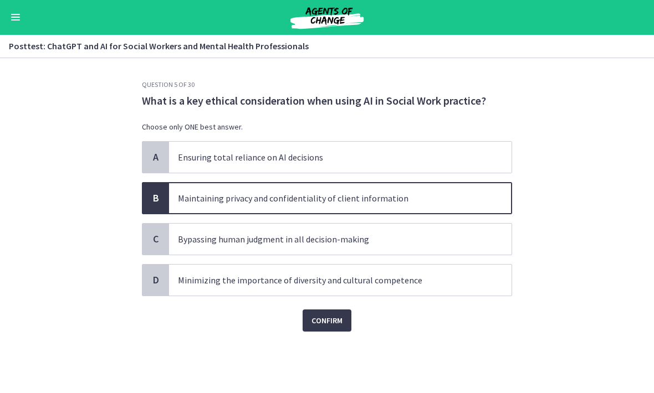
click at [337, 321] on span "Confirm" at bounding box center [326, 321] width 31 height 13
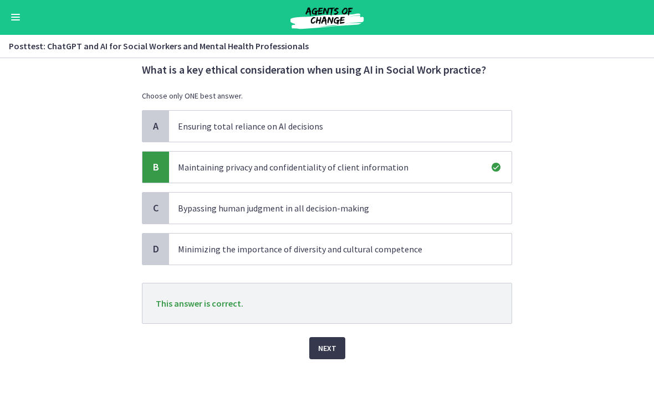
scroll to position [33, 0]
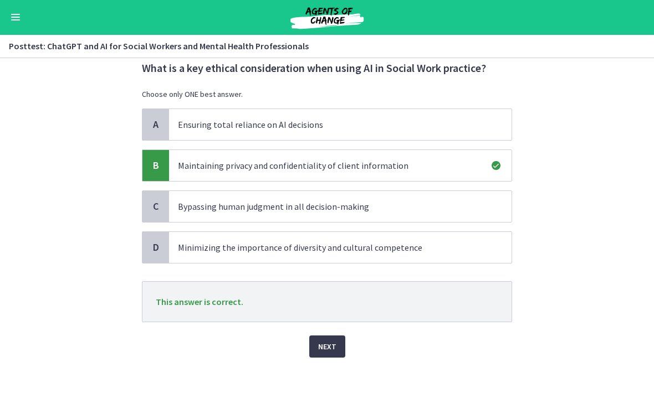
click at [328, 349] on span "Next" at bounding box center [327, 347] width 18 height 13
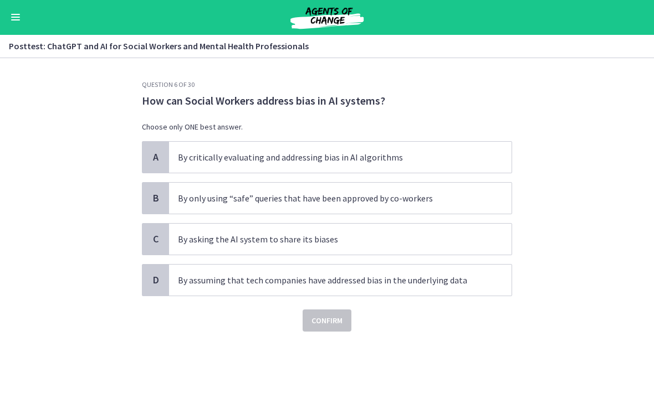
scroll to position [0, 0]
click at [506, 155] on span "By critically evaluating and addressing bias in AI algorithms" at bounding box center [340, 157] width 342 height 31
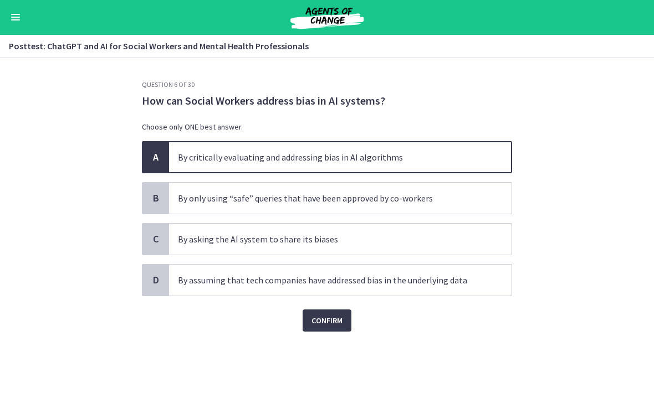
click at [345, 322] on button "Confirm" at bounding box center [326, 321] width 49 height 22
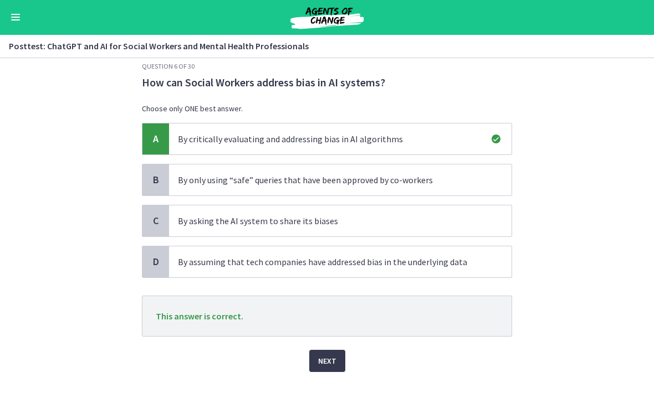
scroll to position [25, 0]
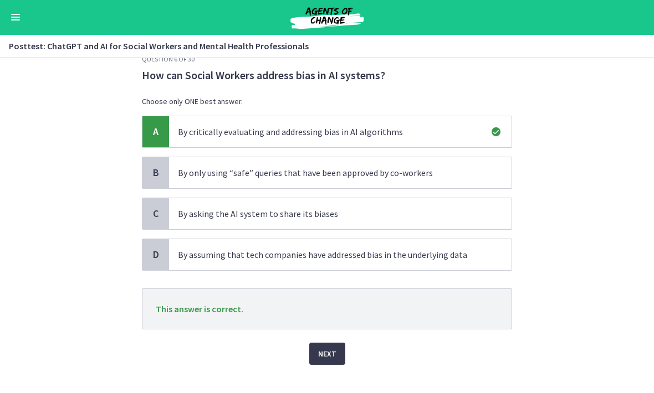
click at [327, 354] on span "Next" at bounding box center [327, 354] width 18 height 13
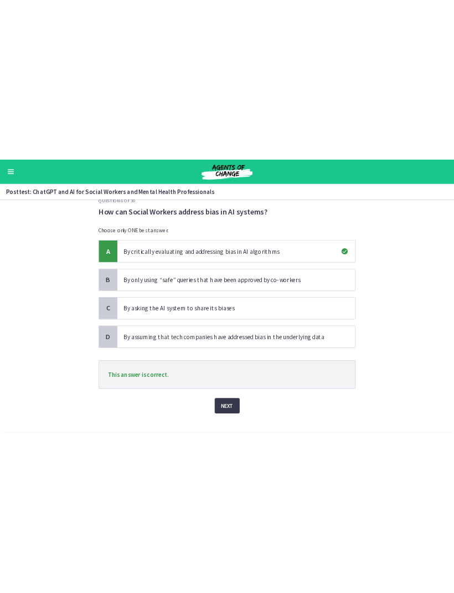
scroll to position [0, 0]
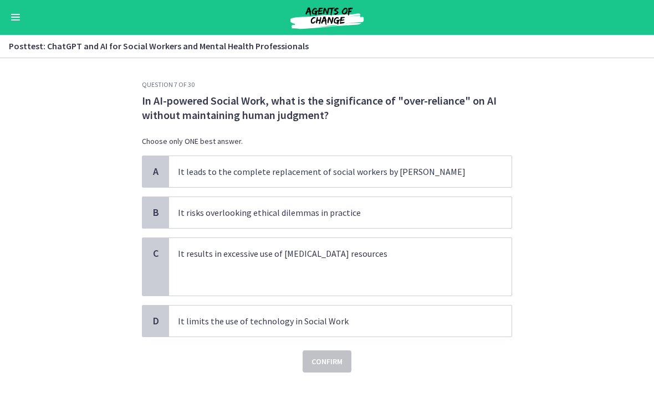
click at [20, 127] on section "Question 7 of 30 In AI-powered Social Work, what is the significance of "over-r…" at bounding box center [327, 226] width 654 height 335
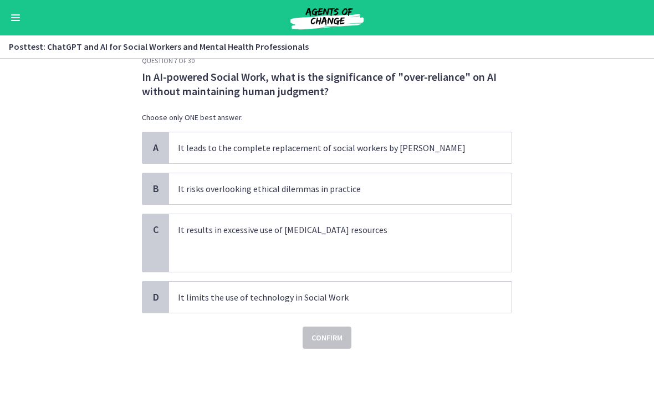
scroll to position [24, 0]
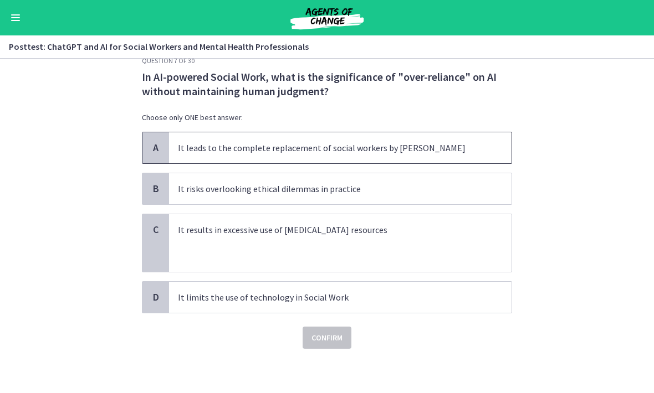
click at [438, 145] on p "It leads to the complete replacement of social workers by [PERSON_NAME]" at bounding box center [329, 147] width 302 height 13
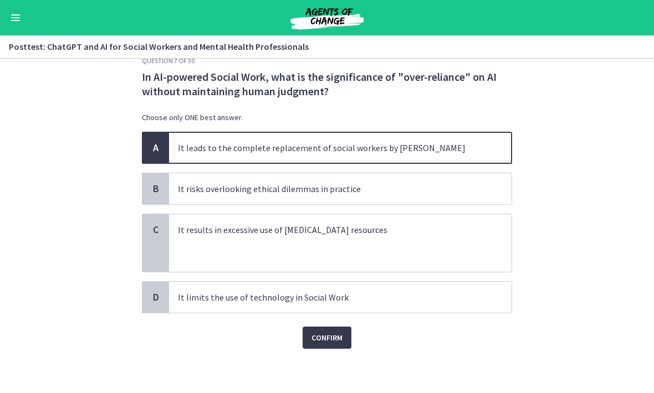
click at [338, 347] on button "Confirm" at bounding box center [326, 338] width 49 height 22
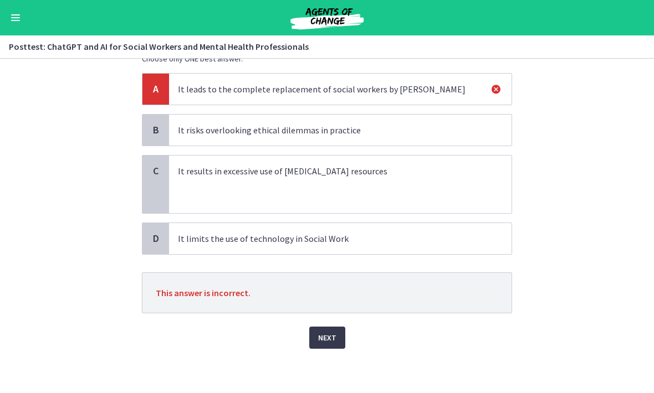
scroll to position [83, 0]
click at [407, 176] on p "It results in excessive use of [MEDICAL_DATA] resources" at bounding box center [329, 170] width 302 height 13
click at [407, 175] on p "It results in excessive use of [MEDICAL_DATA] resources" at bounding box center [329, 170] width 302 height 13
click at [339, 340] on button "Next" at bounding box center [327, 338] width 36 height 22
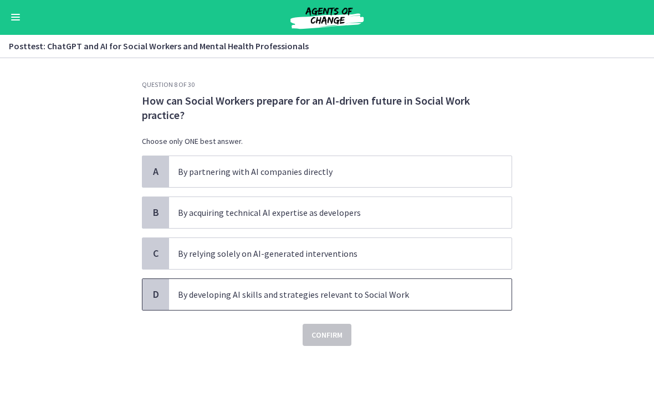
click at [420, 290] on p "By developing AI skills and strategies relevant to Social Work" at bounding box center [329, 295] width 302 height 13
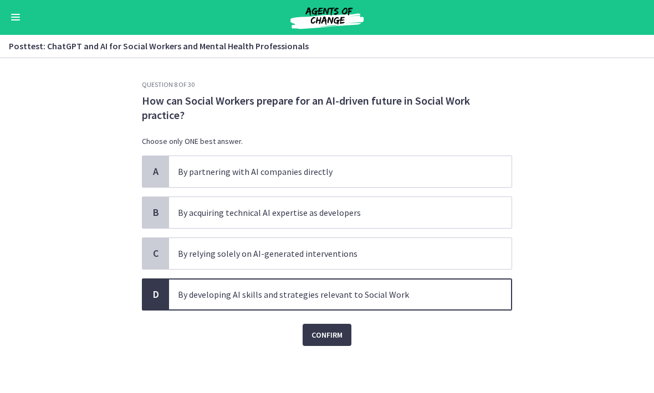
click at [342, 339] on span "Confirm" at bounding box center [326, 335] width 31 height 13
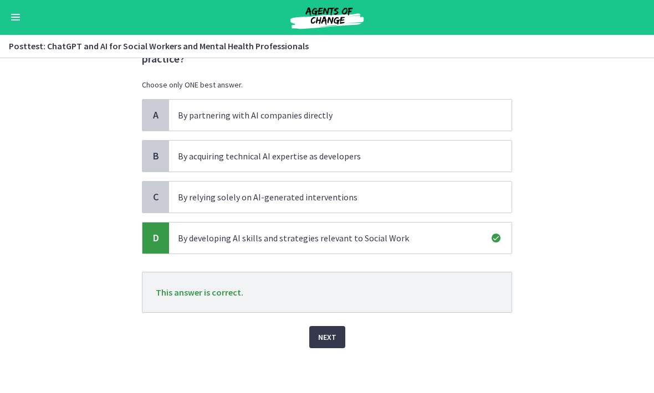
scroll to position [56, 0]
click at [335, 333] on span "Next" at bounding box center [327, 337] width 18 height 13
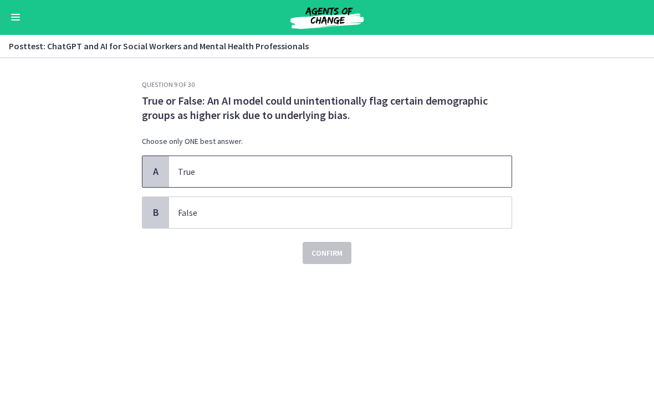
click at [437, 168] on p "True" at bounding box center [329, 172] width 302 height 13
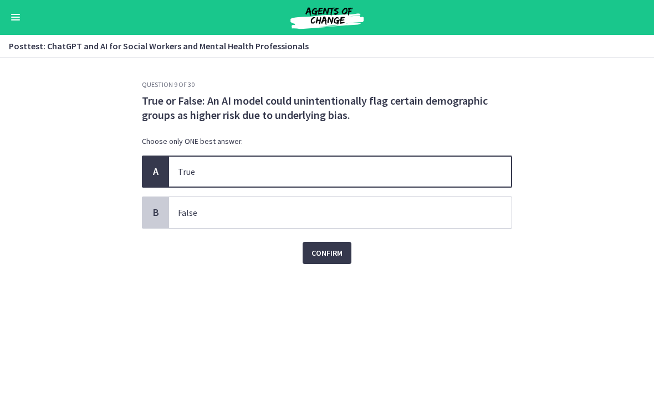
click at [342, 251] on span "Confirm" at bounding box center [326, 253] width 31 height 13
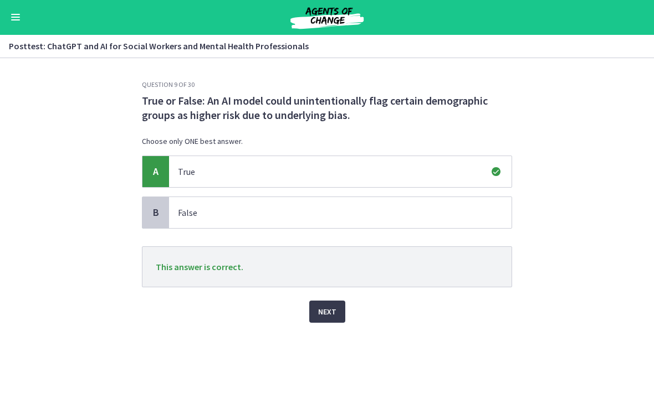
click at [343, 303] on button "Next" at bounding box center [327, 312] width 36 height 22
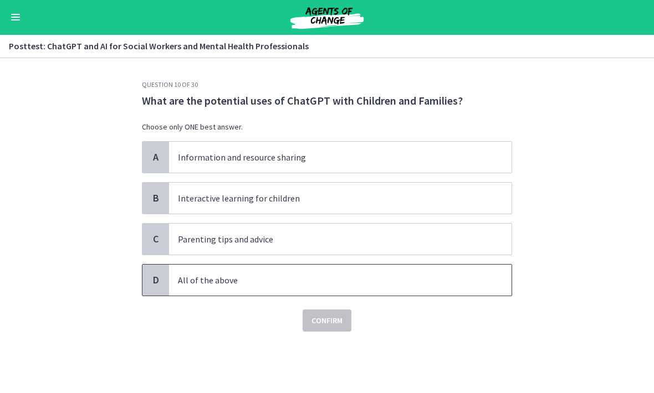
click at [408, 268] on span "All of the above" at bounding box center [340, 280] width 342 height 31
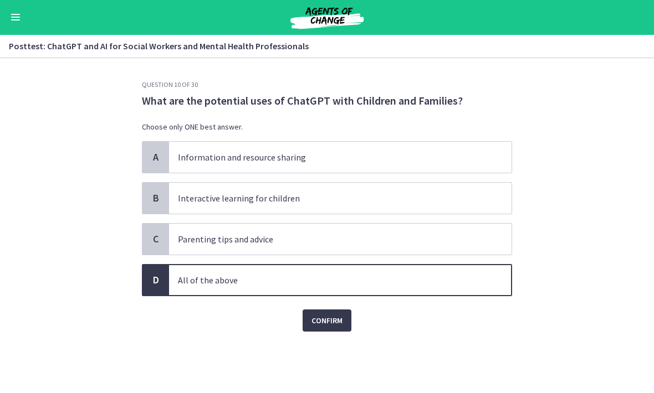
click at [338, 322] on span "Confirm" at bounding box center [326, 321] width 31 height 13
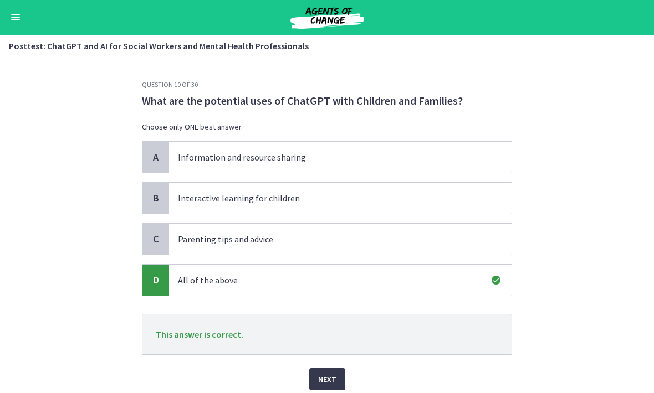
click at [334, 371] on button "Next" at bounding box center [327, 380] width 36 height 22
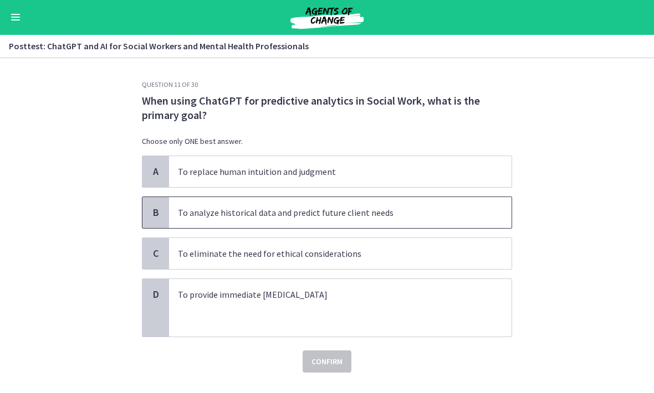
click at [418, 211] on p "To analyze historical data and predict future client needs" at bounding box center [329, 213] width 302 height 13
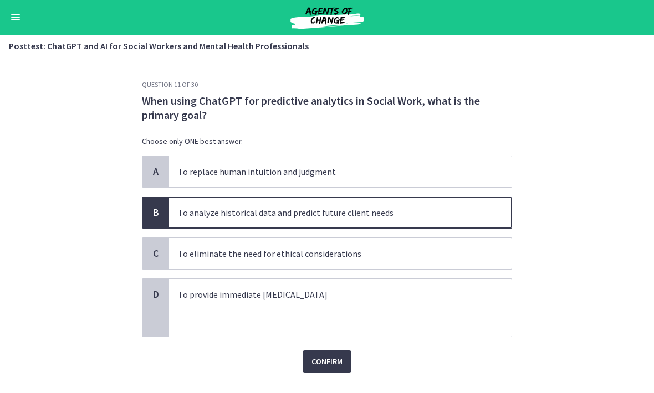
click at [336, 353] on button "Confirm" at bounding box center [326, 362] width 49 height 22
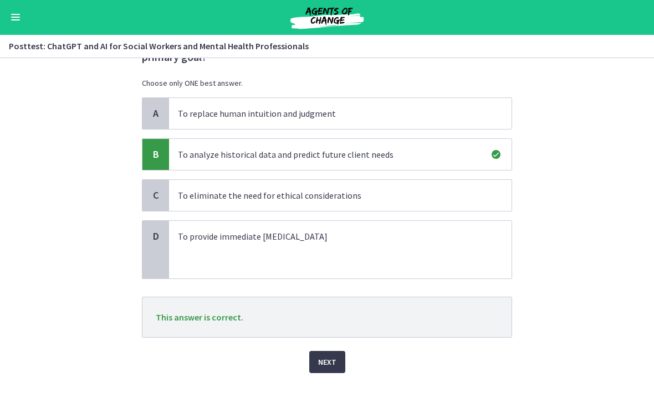
scroll to position [65, 0]
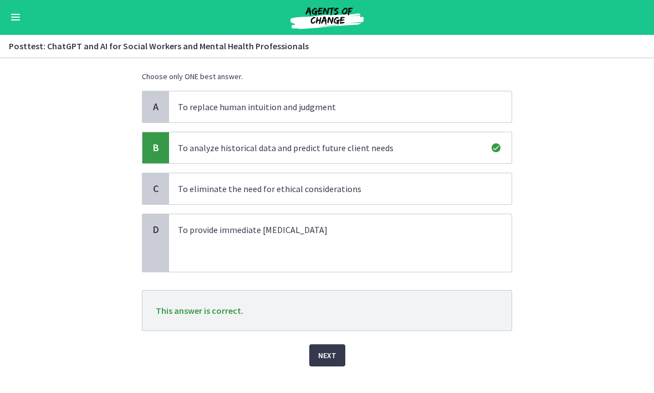
click at [328, 347] on button "Next" at bounding box center [327, 356] width 36 height 22
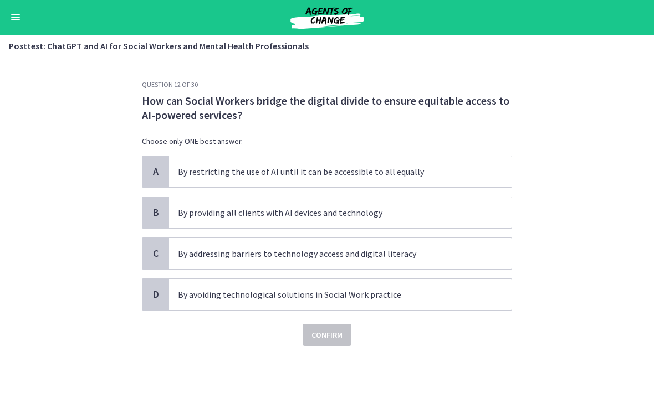
scroll to position [0, 0]
click at [417, 246] on span "By addressing barriers to technology access and digital literacy" at bounding box center [340, 254] width 342 height 31
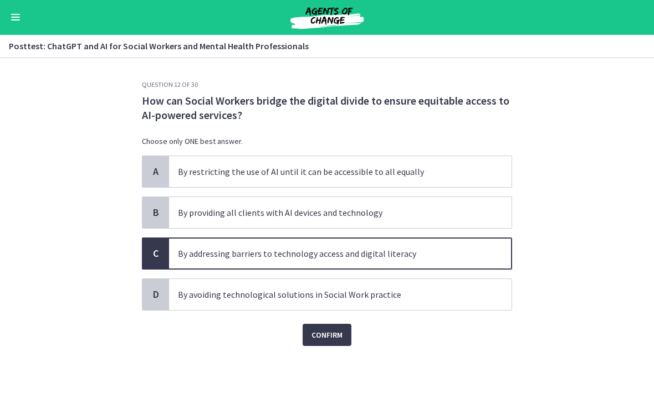
click at [343, 333] on button "Confirm" at bounding box center [326, 336] width 49 height 22
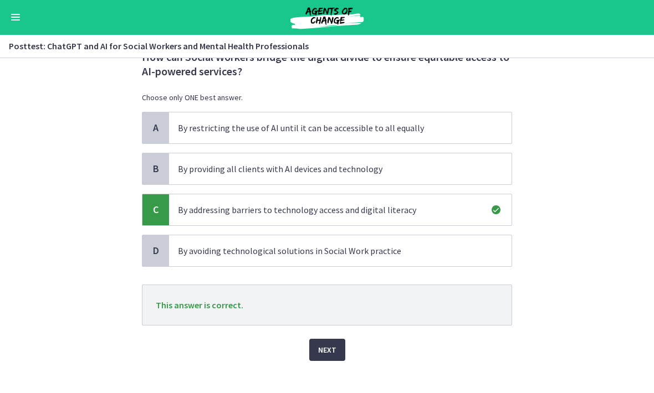
scroll to position [55, 0]
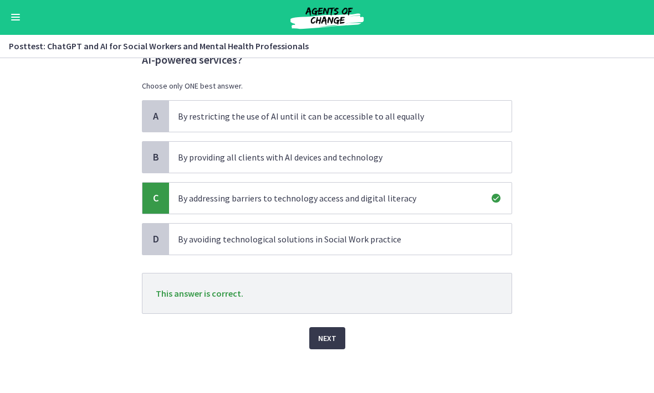
click at [333, 337] on span "Next" at bounding box center [327, 338] width 18 height 13
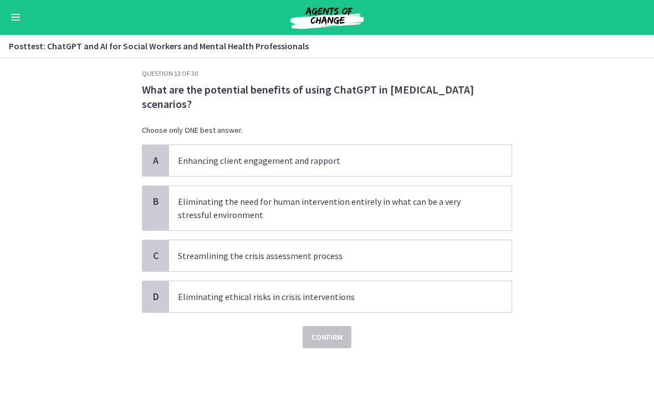
scroll to position [11, 0]
click at [424, 252] on p "Streamlining the crisis assessment process" at bounding box center [329, 256] width 302 height 13
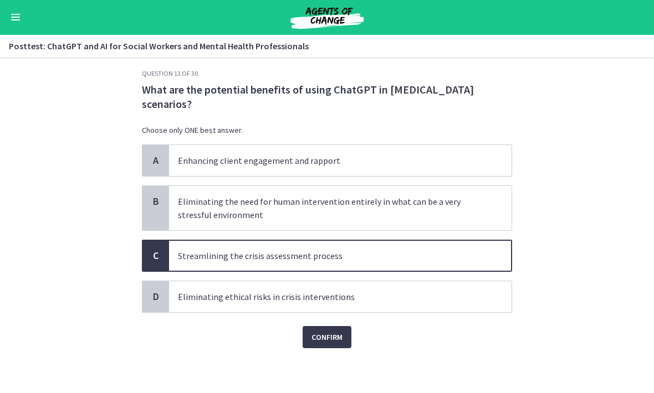
click at [336, 338] on span "Confirm" at bounding box center [326, 337] width 31 height 13
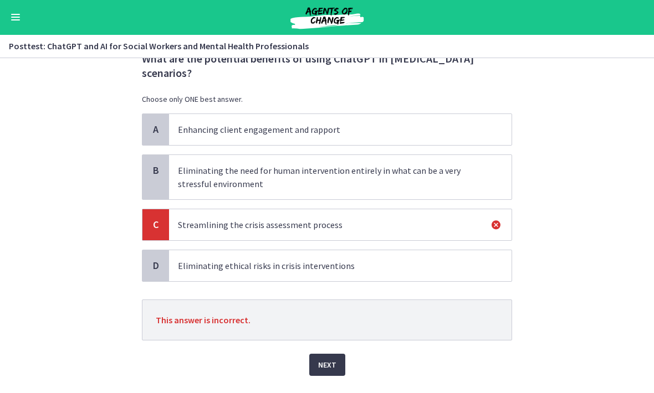
scroll to position [48, 0]
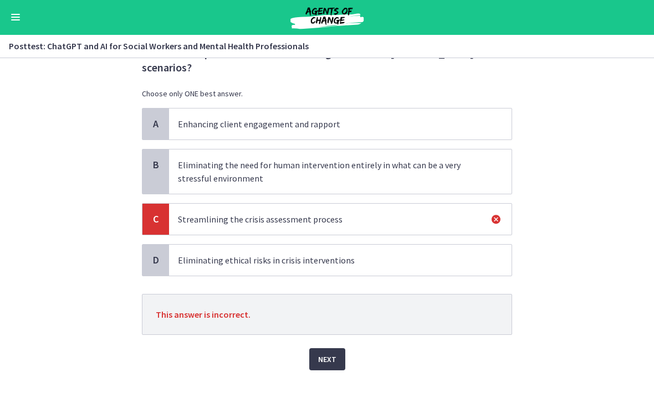
click at [332, 359] on span "Next" at bounding box center [327, 359] width 18 height 13
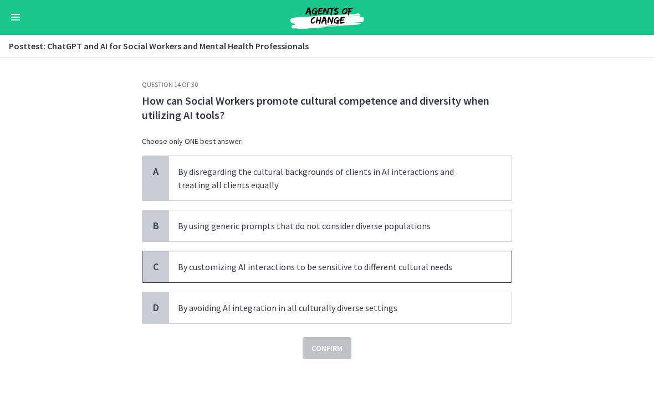
click at [414, 263] on p "By customizing AI interactions to be sensitive to different cultural needs" at bounding box center [329, 267] width 302 height 13
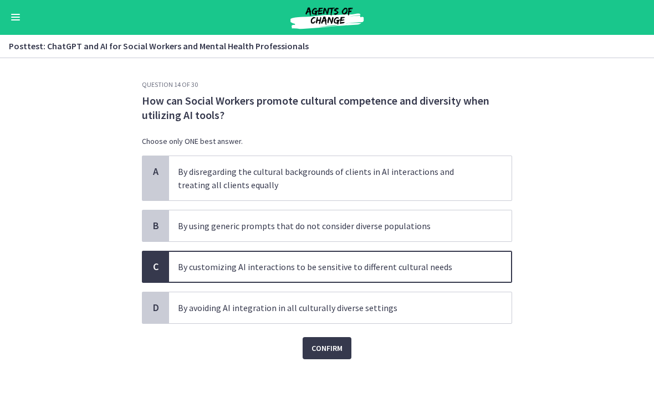
click at [337, 355] on button "Confirm" at bounding box center [326, 349] width 49 height 22
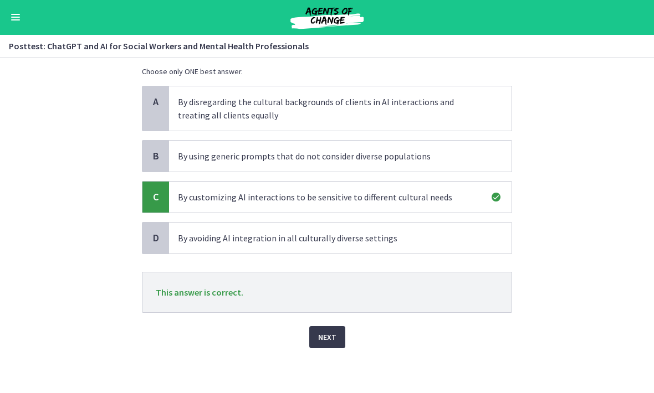
scroll to position [70, 0]
click at [336, 341] on button "Next" at bounding box center [327, 338] width 36 height 22
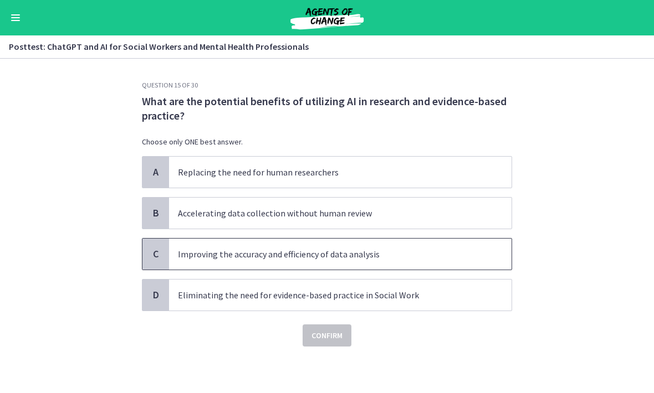
click at [460, 249] on p "Improving the accuracy and efficiency of data analysis" at bounding box center [329, 254] width 302 height 13
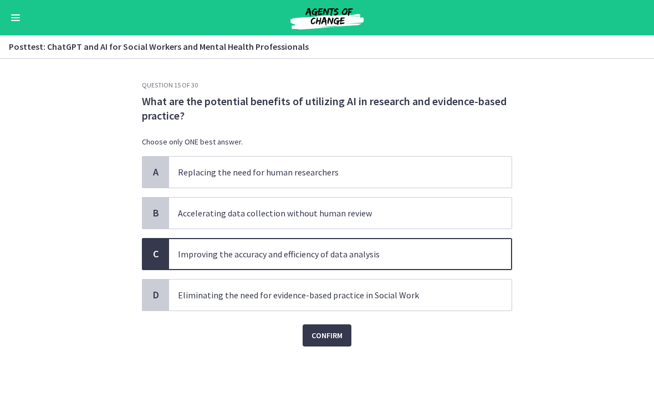
click at [346, 343] on button "Confirm" at bounding box center [326, 336] width 49 height 22
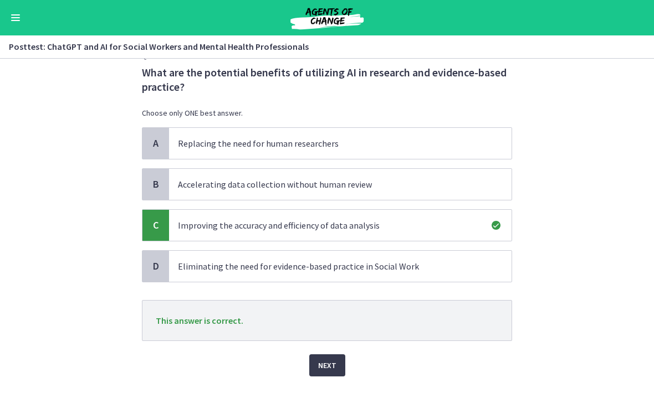
scroll to position [39, 0]
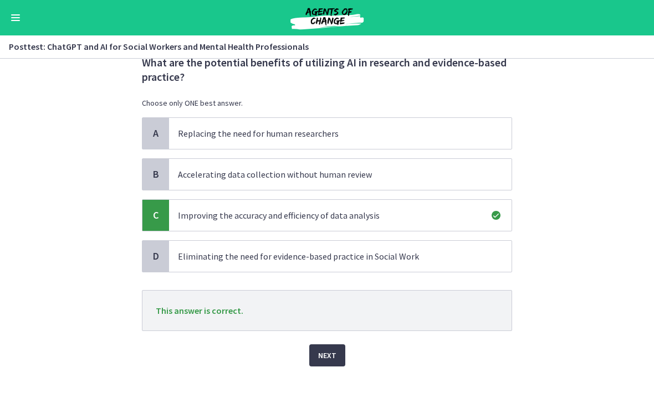
click at [335, 352] on span "Next" at bounding box center [327, 355] width 18 height 13
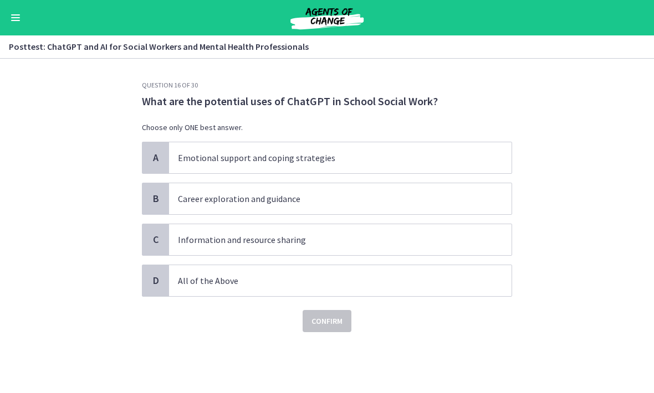
scroll to position [0, 0]
click at [440, 277] on p "All of the Above" at bounding box center [329, 280] width 302 height 13
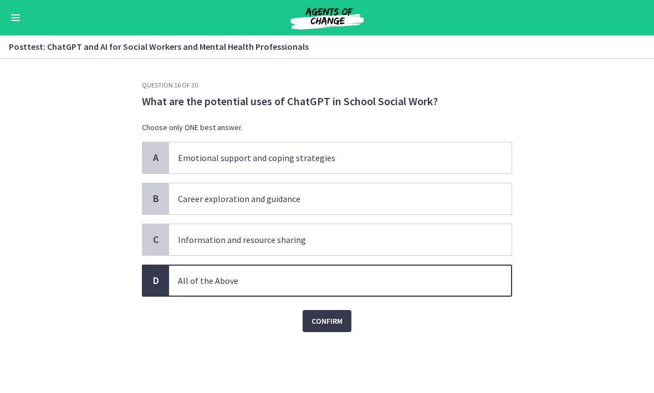
click at [343, 326] on button "Confirm" at bounding box center [326, 321] width 49 height 22
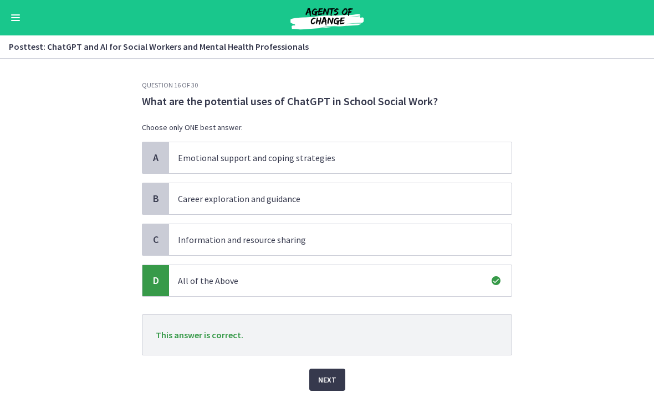
click at [341, 372] on button "Next" at bounding box center [327, 380] width 36 height 22
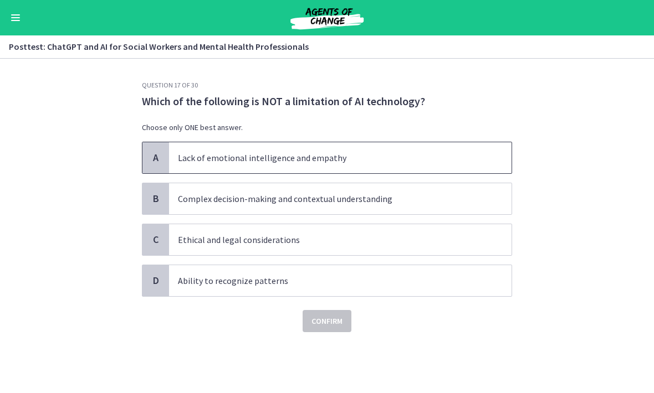
click at [445, 155] on p "Lack of emotional intelligence and empathy" at bounding box center [329, 157] width 302 height 13
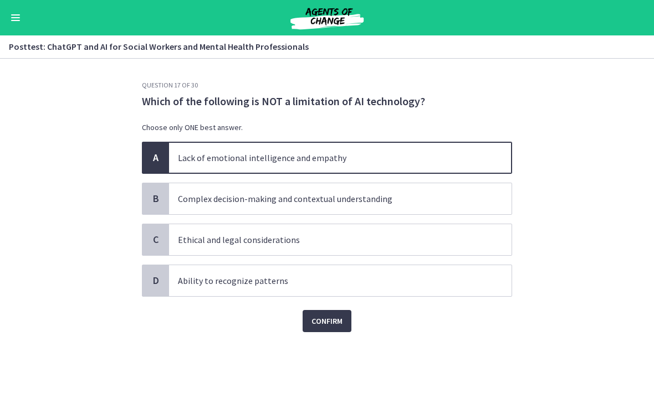
click at [342, 323] on span "Confirm" at bounding box center [326, 321] width 31 height 13
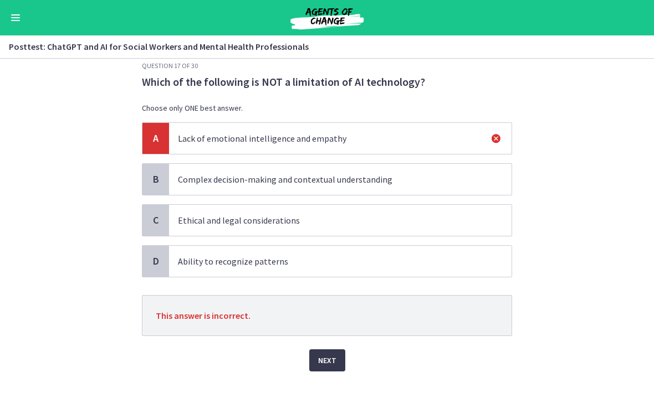
scroll to position [20, 0]
click at [336, 359] on button "Next" at bounding box center [327, 360] width 36 height 22
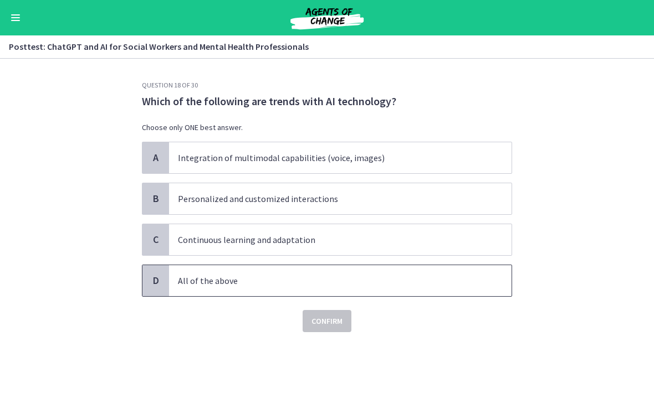
click at [397, 286] on p "All of the above" at bounding box center [329, 280] width 302 height 13
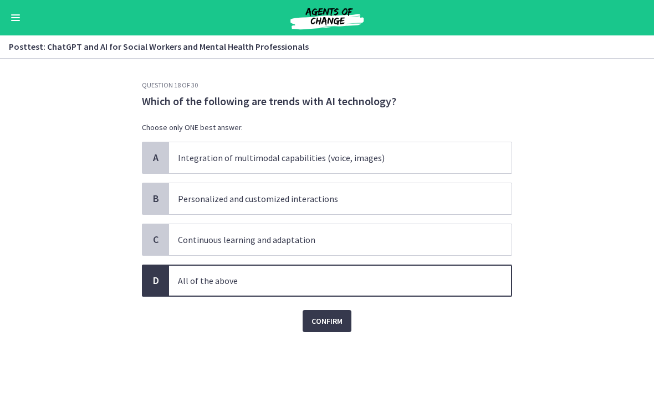
click at [340, 330] on button "Confirm" at bounding box center [326, 321] width 49 height 22
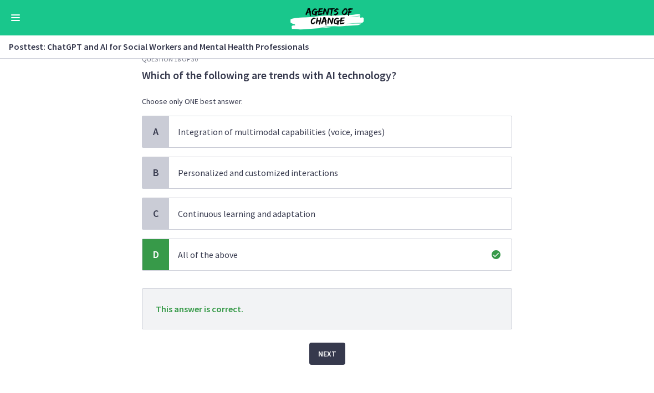
scroll to position [25, 0]
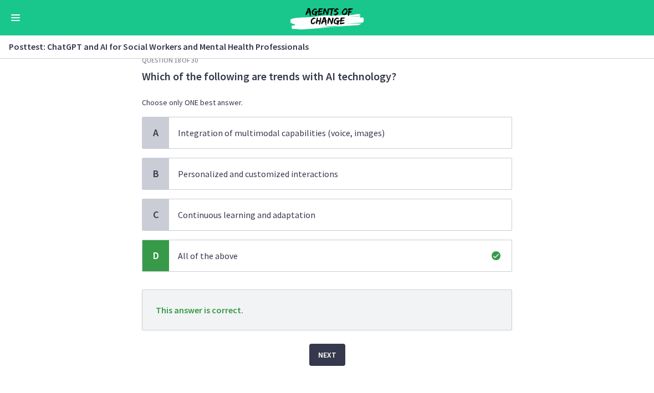
click at [338, 363] on button "Next" at bounding box center [327, 355] width 36 height 22
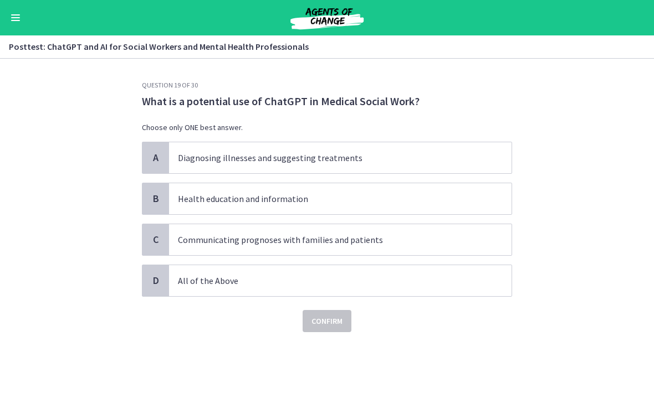
scroll to position [0, 0]
click at [398, 287] on span "All of the Above" at bounding box center [340, 280] width 342 height 31
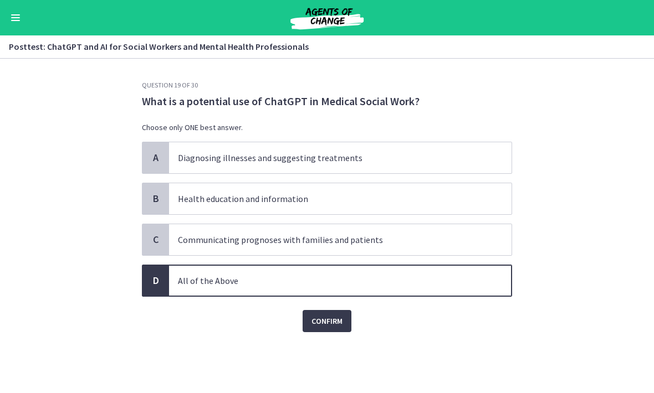
click at [342, 315] on span "Confirm" at bounding box center [326, 321] width 31 height 13
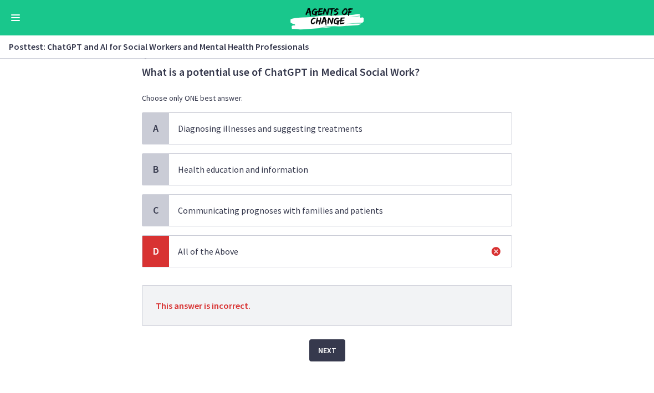
scroll to position [32, 0]
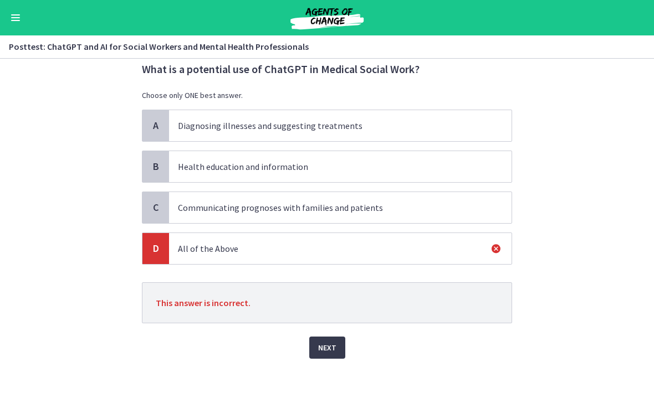
click at [341, 353] on button "Next" at bounding box center [327, 348] width 36 height 22
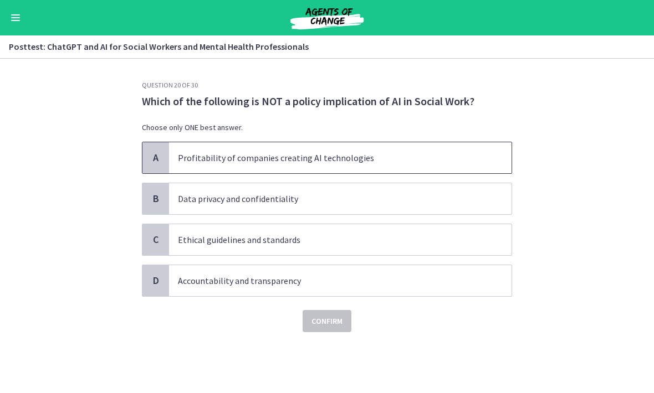
click at [417, 158] on p "Profitability of companies creating AI technologies" at bounding box center [329, 157] width 302 height 13
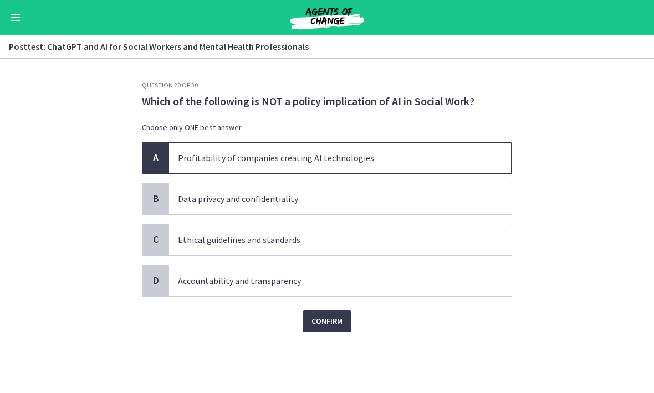
click at [343, 317] on button "Confirm" at bounding box center [326, 321] width 49 height 22
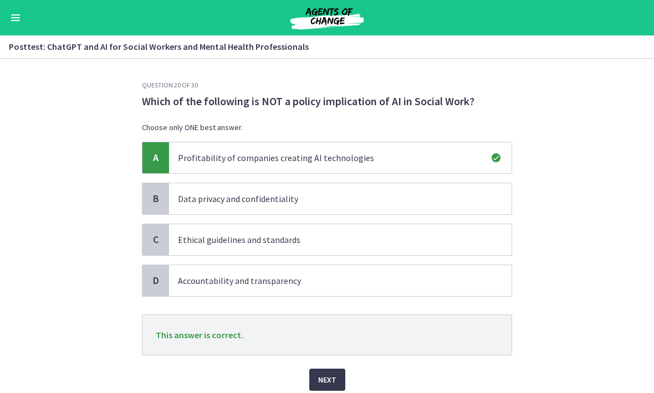
scroll to position [20, 0]
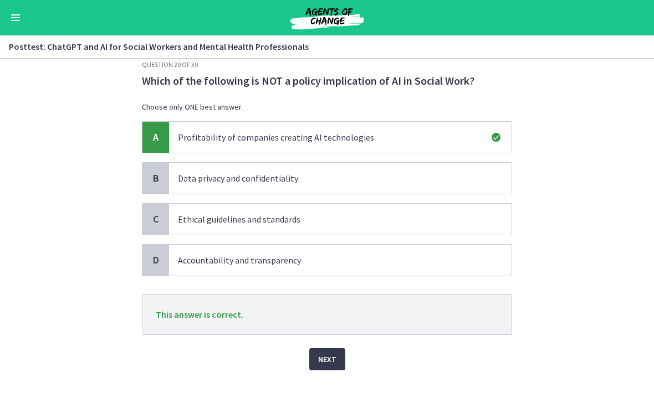
click at [341, 356] on button "Next" at bounding box center [327, 359] width 36 height 22
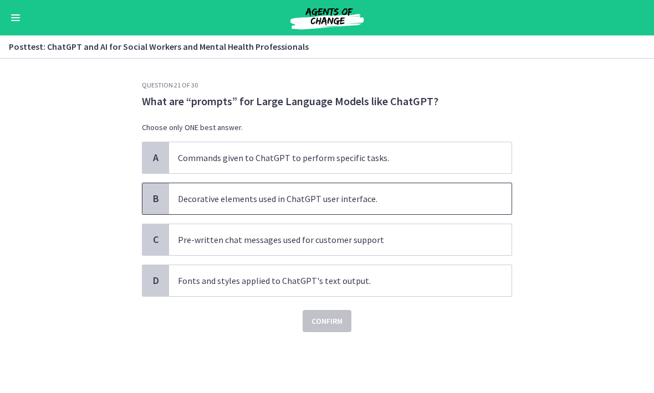
click at [421, 190] on span "Decorative elements used in ChatGPT user interface." at bounding box center [340, 198] width 342 height 31
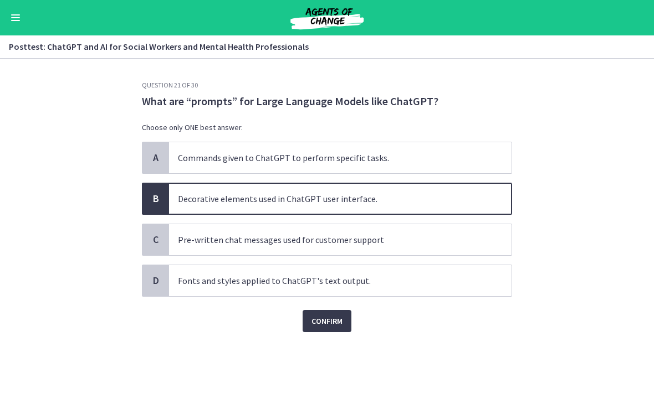
click at [346, 318] on button "Confirm" at bounding box center [326, 321] width 49 height 22
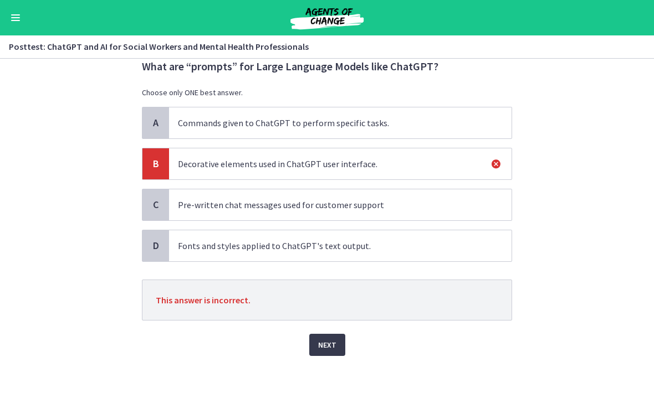
scroll to position [37, 0]
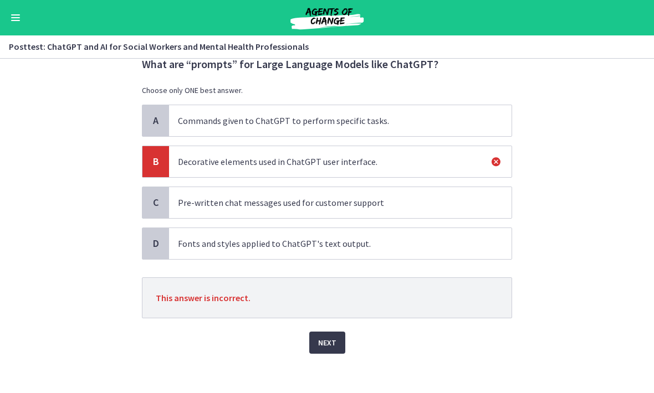
click at [339, 341] on button "Next" at bounding box center [327, 343] width 36 height 22
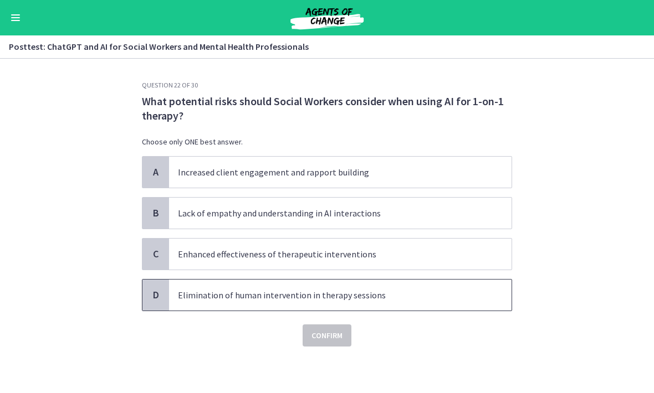
click at [349, 298] on p "Elimination of human intervention in therapy sessions" at bounding box center [329, 295] width 302 height 13
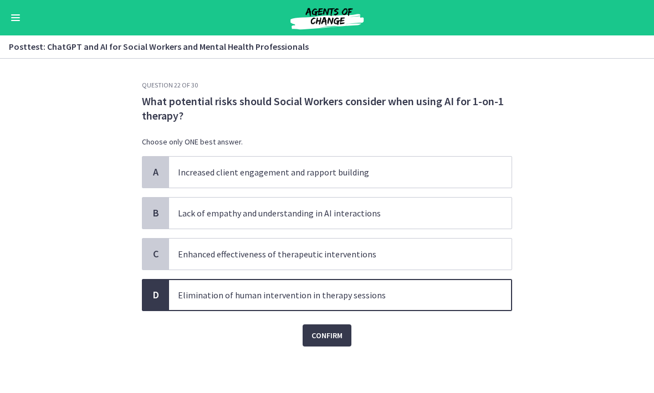
click at [337, 335] on span "Confirm" at bounding box center [326, 335] width 31 height 13
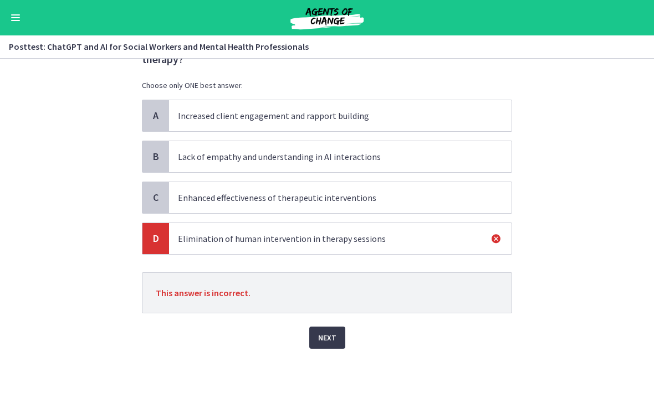
scroll to position [56, 0]
click at [337, 348] on button "Next" at bounding box center [327, 338] width 36 height 22
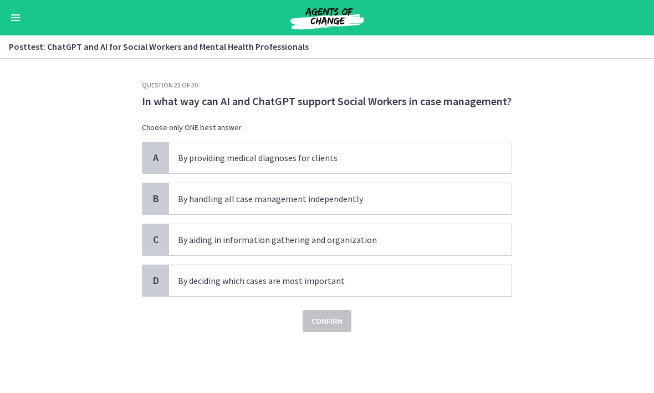
scroll to position [0, 0]
click at [389, 239] on p "By aiding in information gathering and organization" at bounding box center [329, 239] width 302 height 13
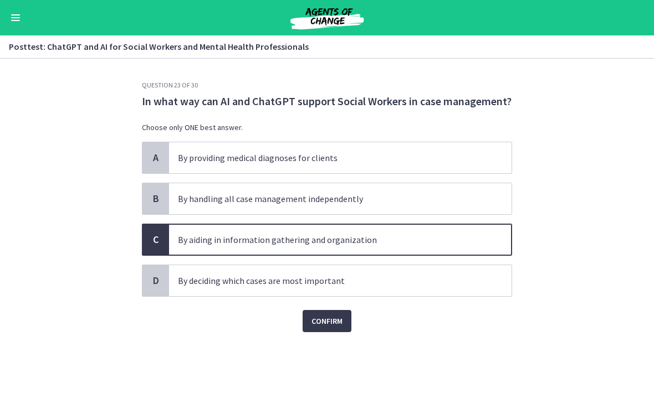
click at [348, 326] on button "Confirm" at bounding box center [326, 321] width 49 height 22
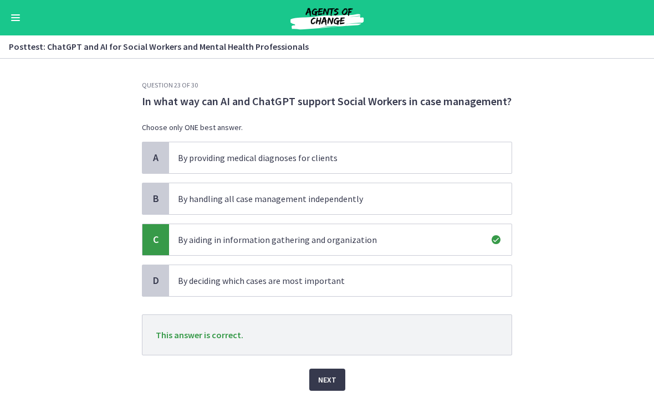
scroll to position [17, 0]
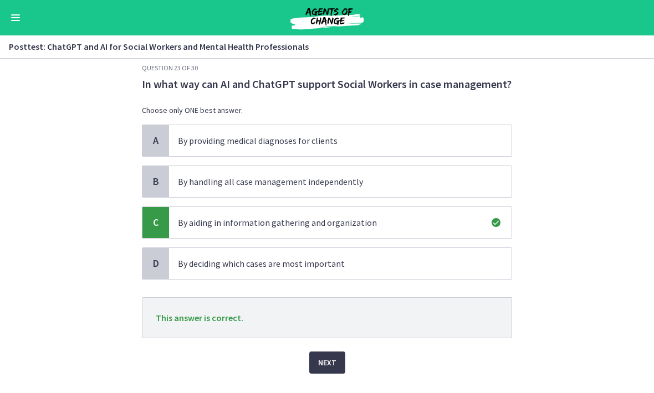
click at [336, 357] on button "Next" at bounding box center [327, 363] width 36 height 22
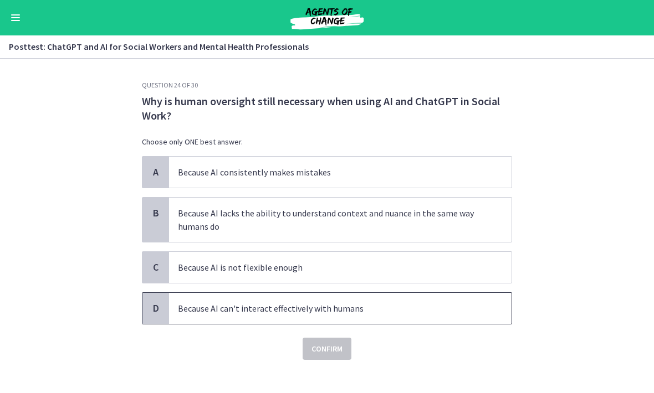
click at [360, 315] on p "Because AI can't interact effectively with humans" at bounding box center [329, 308] width 302 height 13
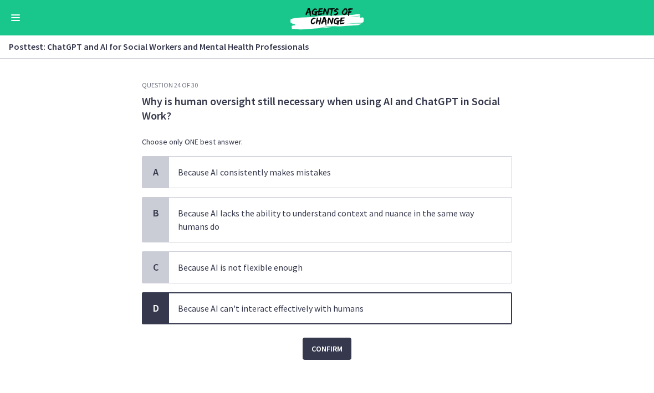
click at [347, 346] on button "Confirm" at bounding box center [326, 349] width 49 height 22
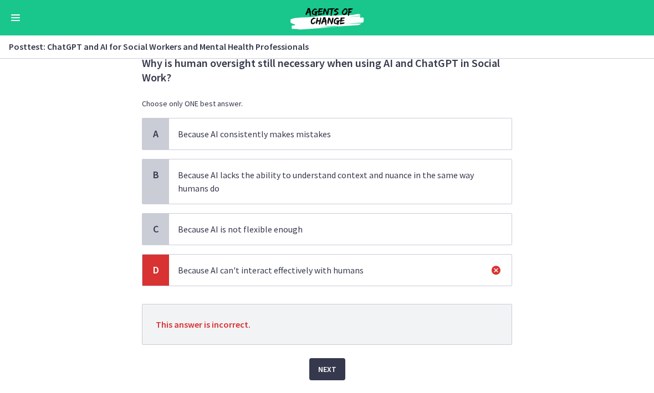
scroll to position [53, 0]
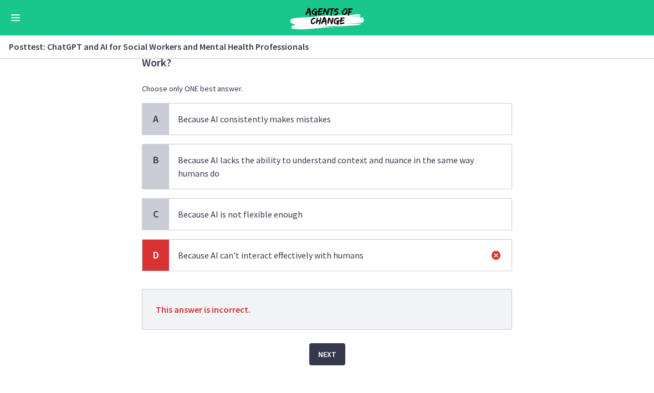
click at [334, 351] on span "Next" at bounding box center [327, 354] width 18 height 13
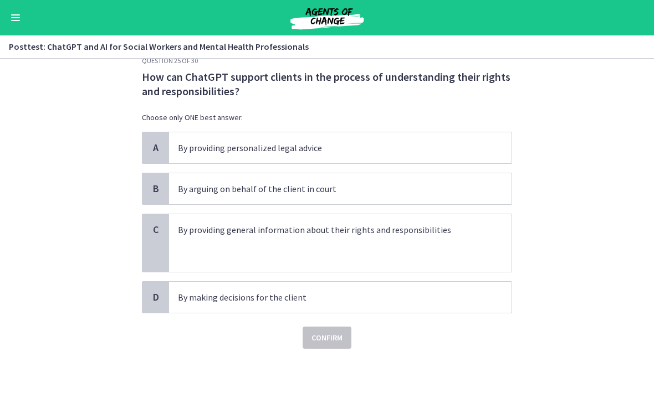
scroll to position [0, 0]
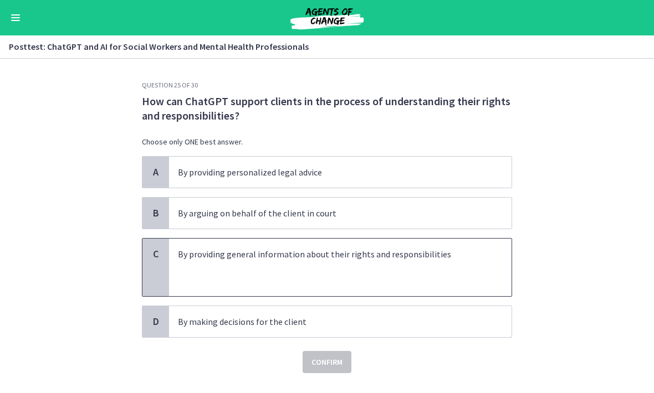
click at [382, 265] on p at bounding box center [329, 267] width 302 height 13
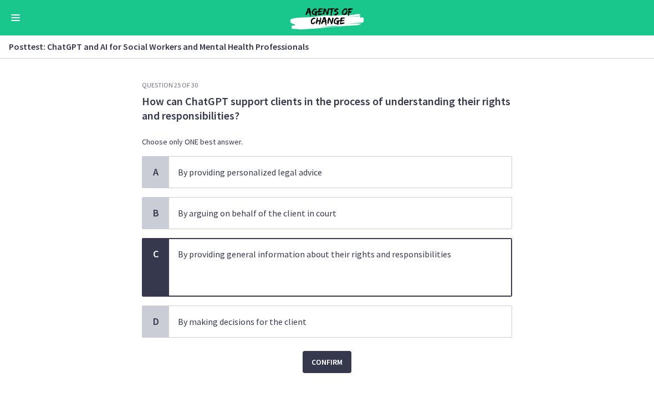
click at [340, 355] on button "Confirm" at bounding box center [326, 362] width 49 height 22
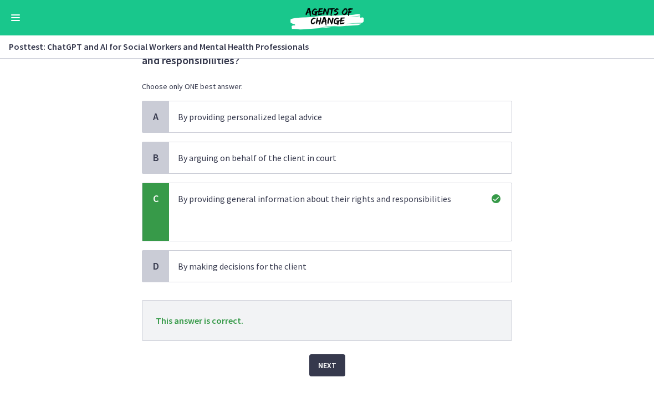
scroll to position [60, 0]
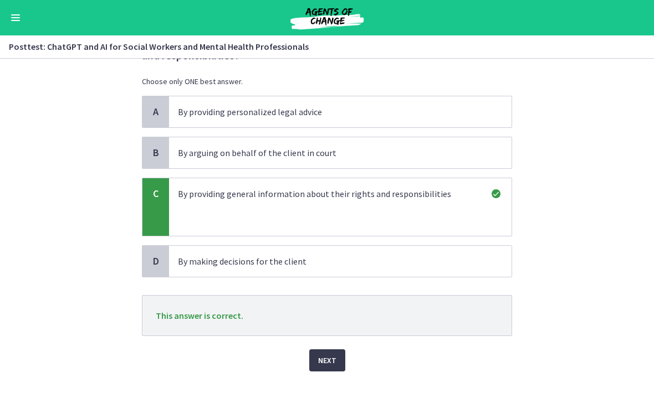
click at [338, 358] on button "Next" at bounding box center [327, 360] width 36 height 22
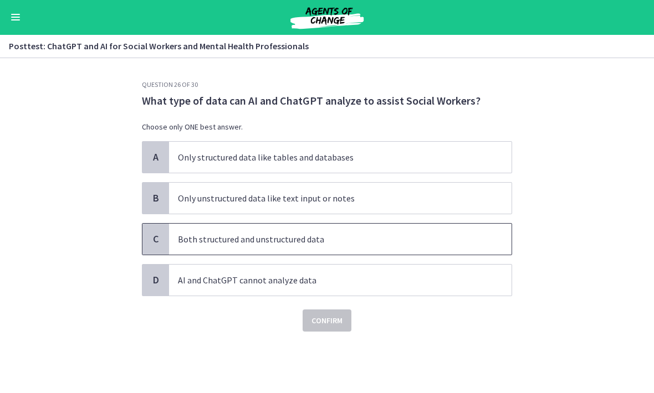
click at [382, 234] on p "Both structured and unstructured data" at bounding box center [329, 239] width 302 height 13
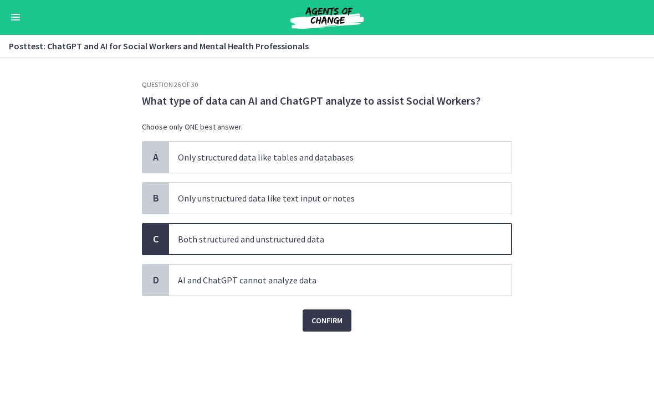
click at [343, 322] on button "Confirm" at bounding box center [326, 321] width 49 height 22
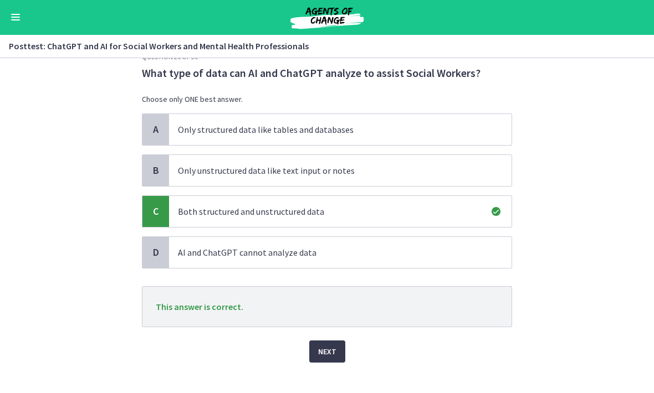
scroll to position [34, 0]
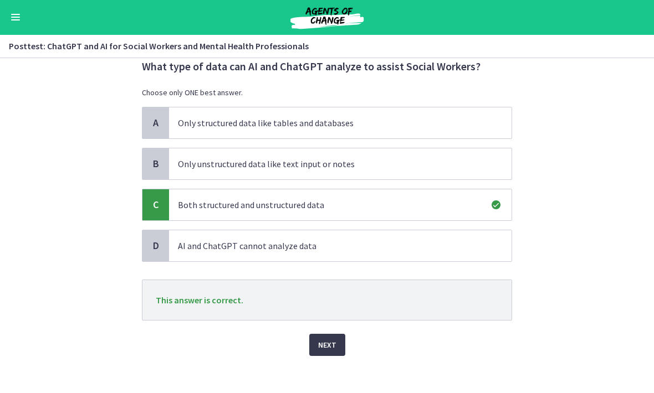
click at [331, 347] on span "Next" at bounding box center [327, 345] width 18 height 13
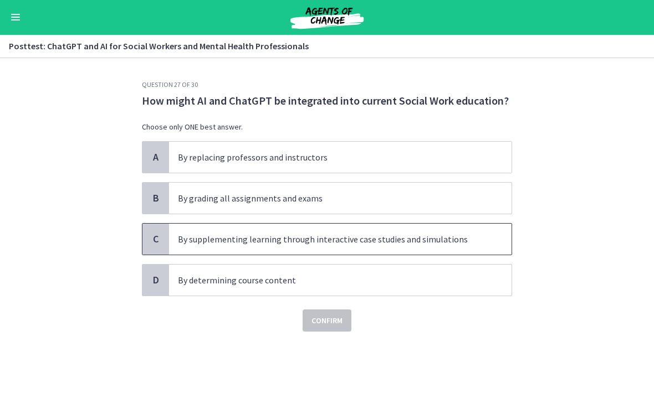
click at [382, 233] on p "By supplementing learning through interactive case studies and simulations" at bounding box center [329, 239] width 302 height 13
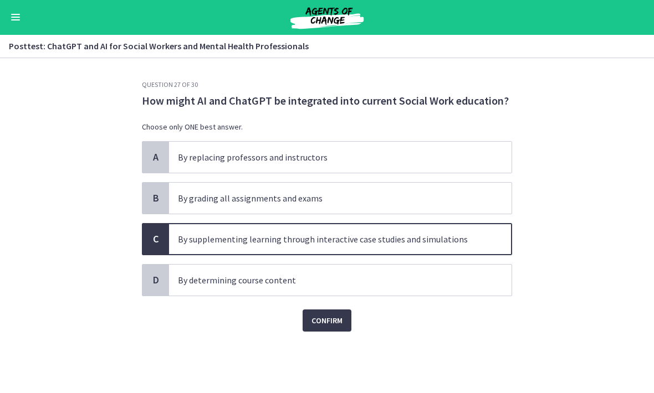
click at [343, 328] on button "Confirm" at bounding box center [326, 321] width 49 height 22
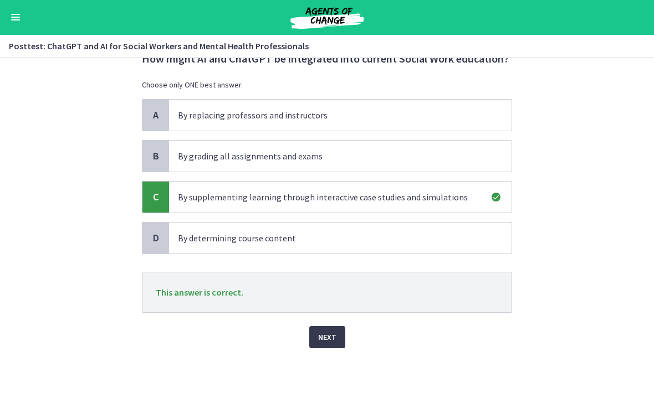
scroll to position [42, 0]
click at [338, 341] on button "Next" at bounding box center [327, 338] width 36 height 22
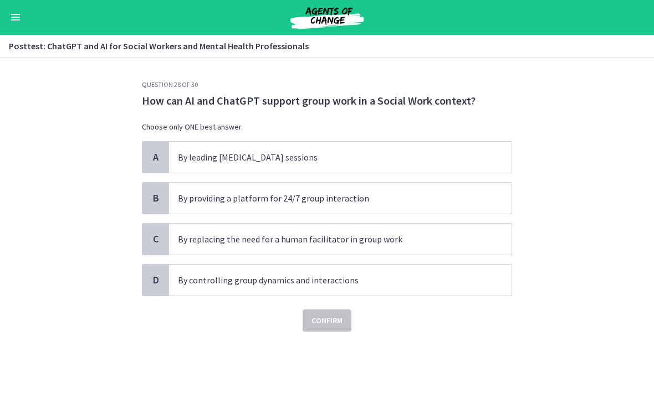
scroll to position [0, 0]
click at [417, 148] on span "By leading [MEDICAL_DATA] sessions" at bounding box center [340, 157] width 342 height 31
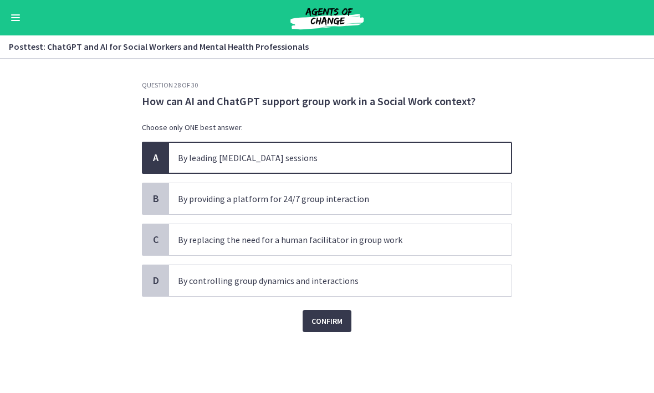
click at [341, 315] on span "Confirm" at bounding box center [326, 321] width 31 height 13
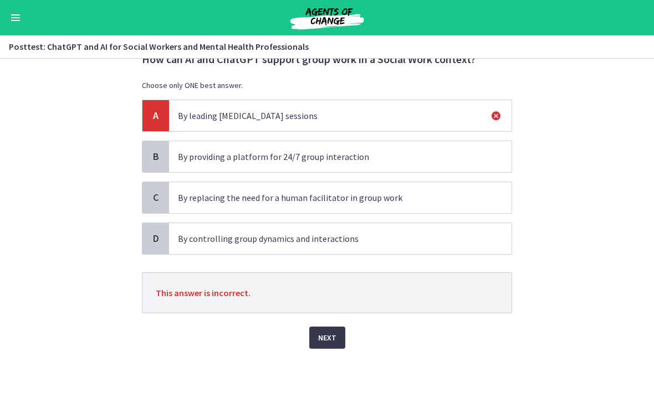
scroll to position [42, 0]
click at [333, 338] on span "Next" at bounding box center [327, 337] width 18 height 13
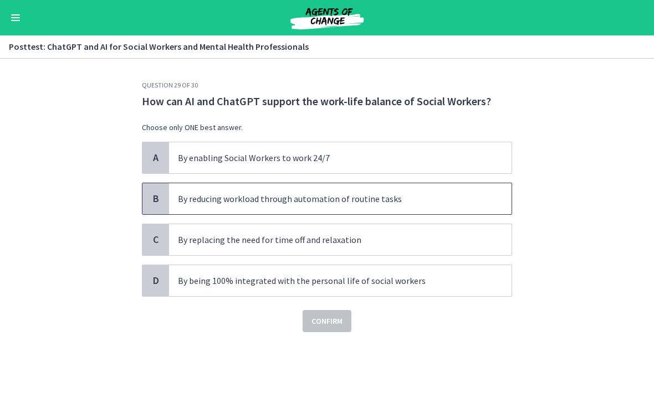
click at [387, 205] on span "By reducing workload through automation of routine tasks" at bounding box center [340, 198] width 342 height 31
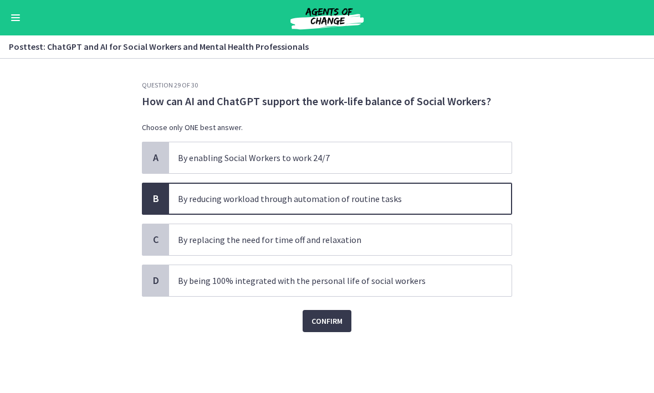
click at [346, 325] on button "Confirm" at bounding box center [326, 321] width 49 height 22
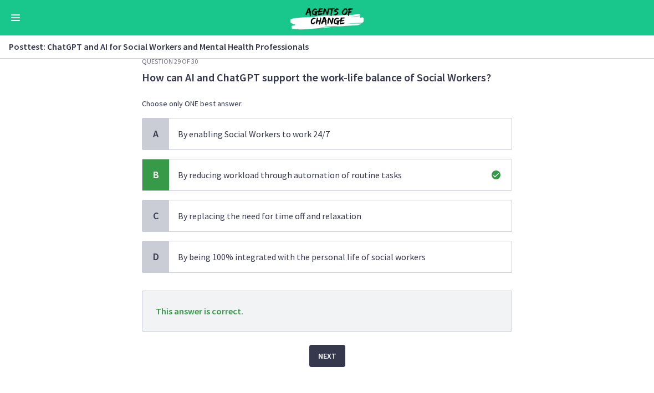
scroll to position [23, 0]
click at [335, 358] on span "Next" at bounding box center [327, 356] width 18 height 13
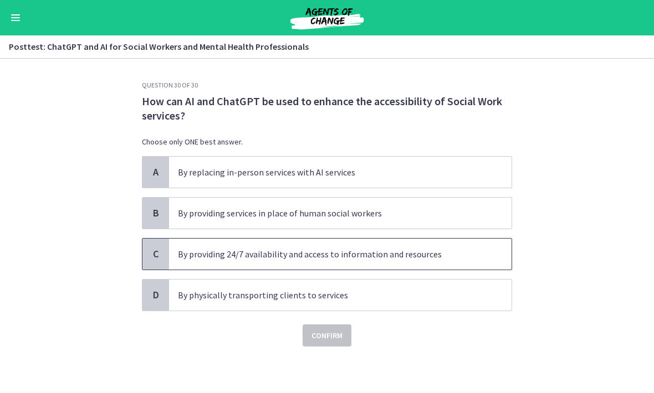
click at [385, 250] on p "By providing 24/7 availability and access to information and resources" at bounding box center [329, 254] width 302 height 13
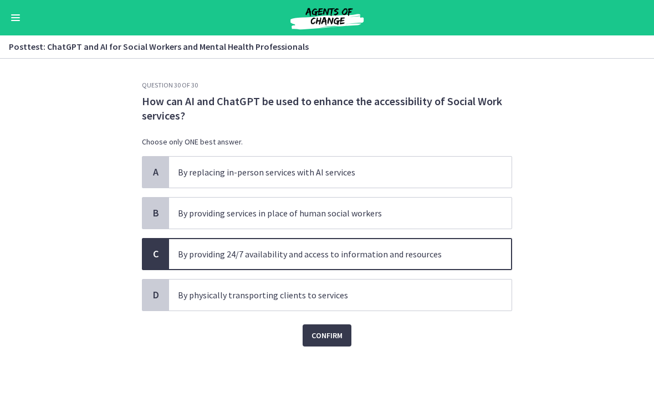
click at [341, 342] on span "Confirm" at bounding box center [326, 335] width 31 height 13
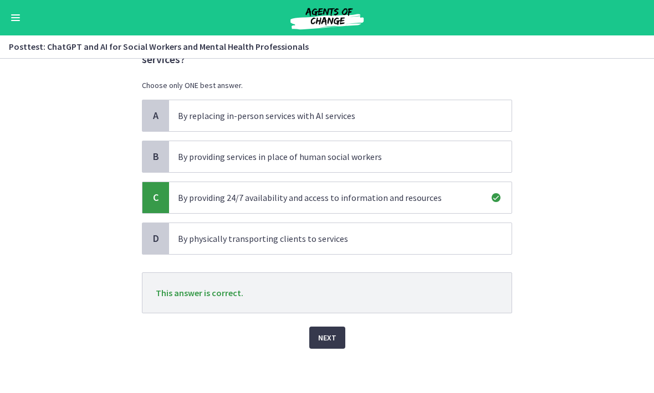
scroll to position [56, 0]
click at [336, 340] on button "Next" at bounding box center [327, 338] width 36 height 22
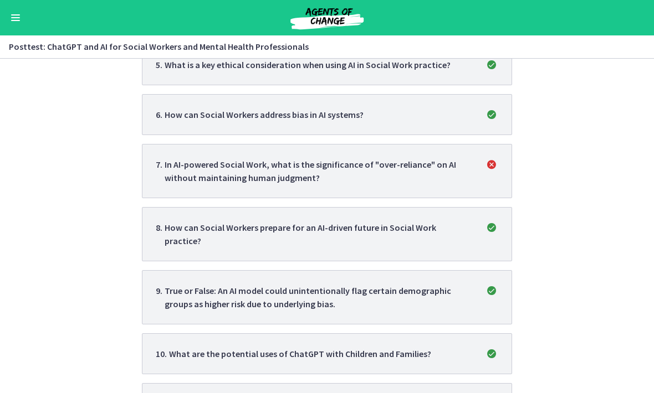
scroll to position [492, 0]
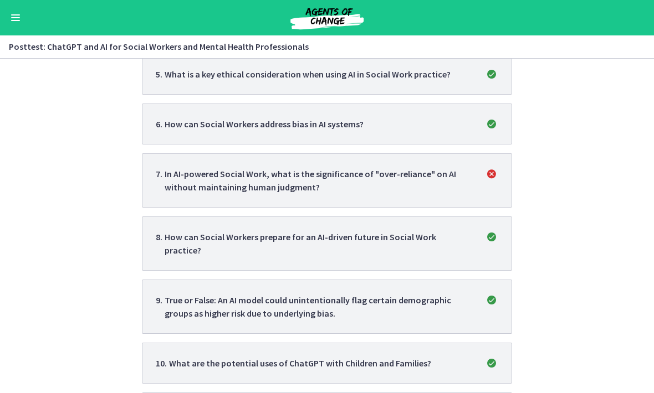
click at [451, 166] on li "7 . In AI-powered Social Work, what is the significance of "over-reliance" on A…" at bounding box center [327, 180] width 370 height 54
click at [450, 166] on li "7 . In AI-powered Social Work, what is the significance of "over-reliance" on A…" at bounding box center [327, 180] width 370 height 54
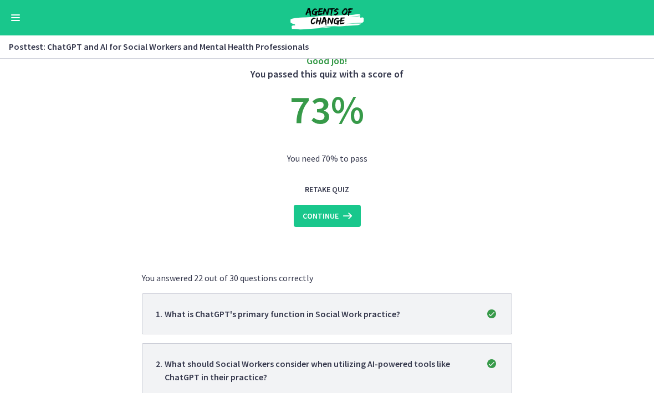
scroll to position [27, 0]
click at [334, 226] on button "Continue" at bounding box center [327, 215] width 67 height 22
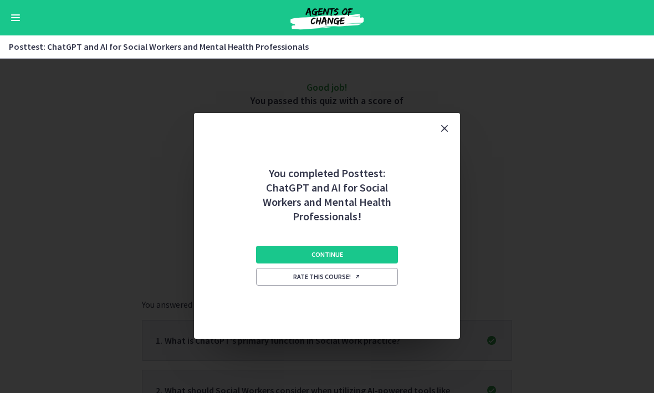
click at [374, 251] on button "Continue" at bounding box center [327, 255] width 142 height 18
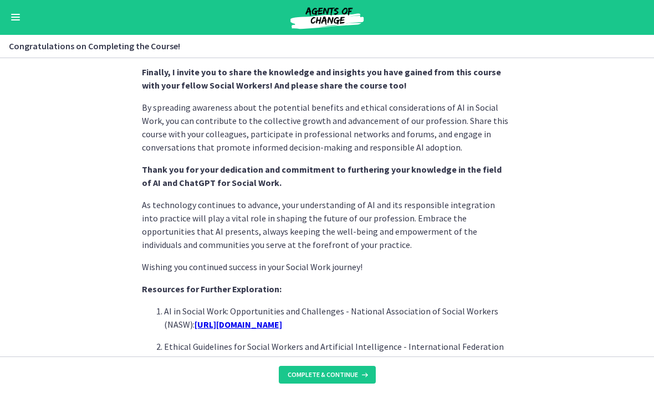
scroll to position [805, 0]
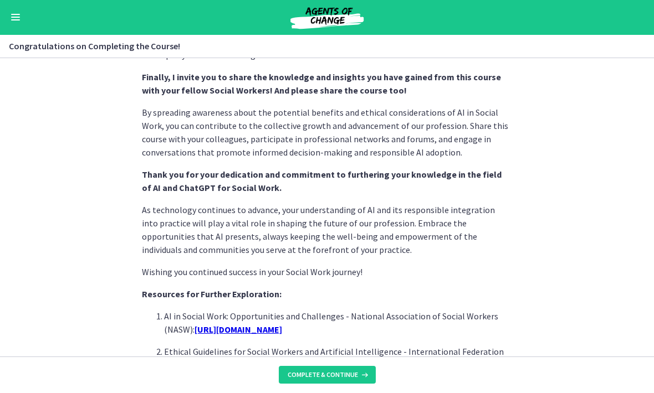
click at [343, 372] on span "Complete & continue" at bounding box center [322, 375] width 70 height 9
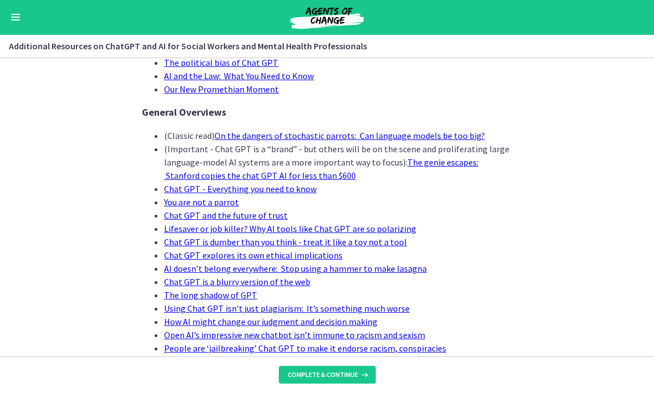
scroll to position [388, 0]
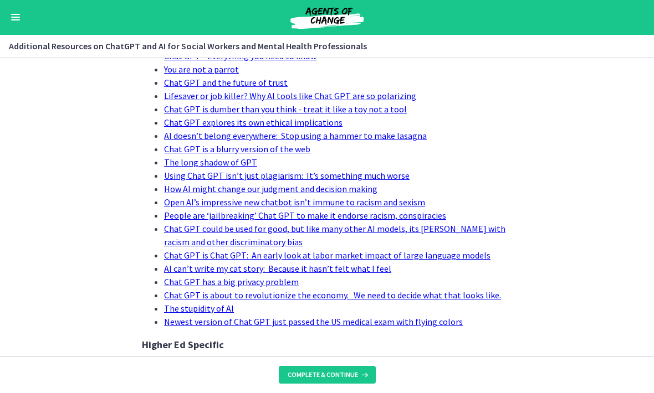
click at [338, 373] on span "Complete & continue" at bounding box center [322, 375] width 70 height 9
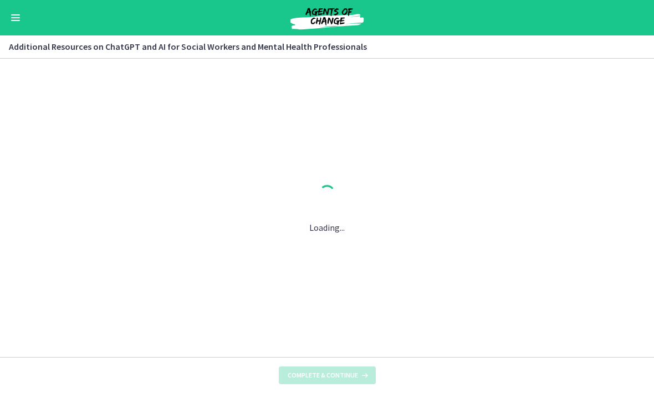
scroll to position [0, 0]
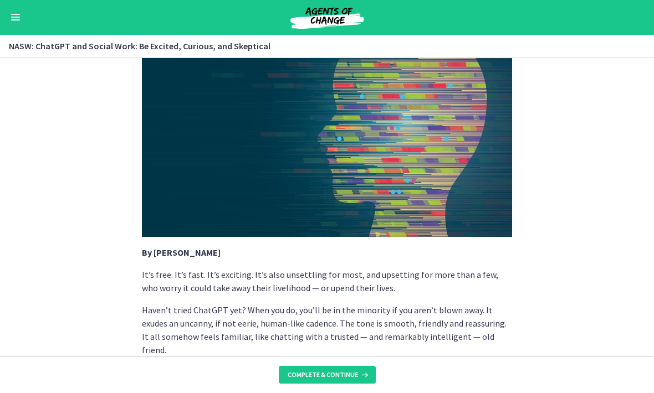
scroll to position [74, 0]
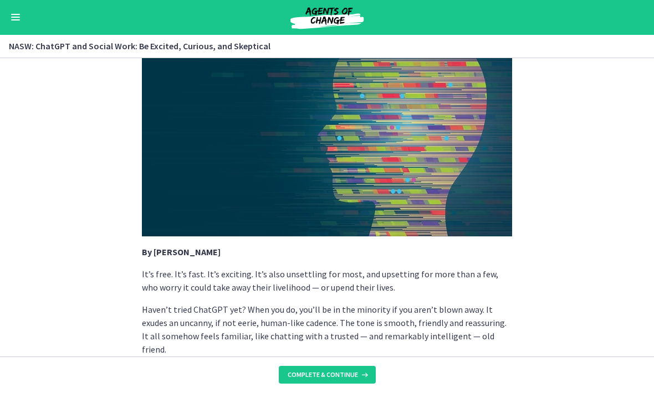
click at [343, 369] on button "Complete & continue" at bounding box center [327, 376] width 97 height 18
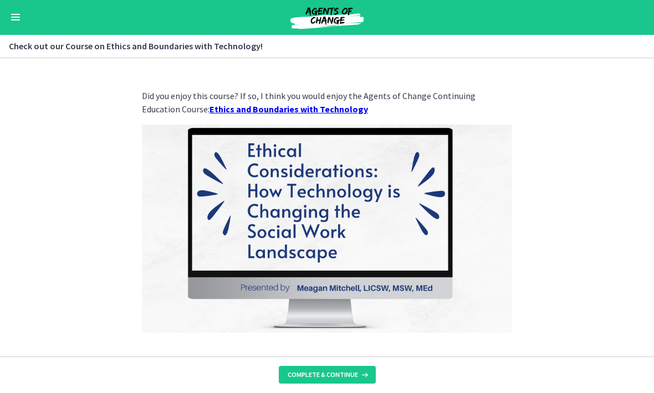
click at [348, 372] on span "Complete & continue" at bounding box center [322, 375] width 70 height 9
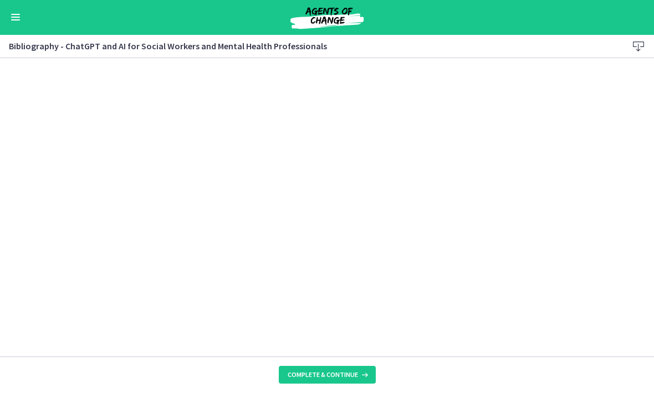
click at [337, 376] on span "Complete & continue" at bounding box center [322, 375] width 70 height 9
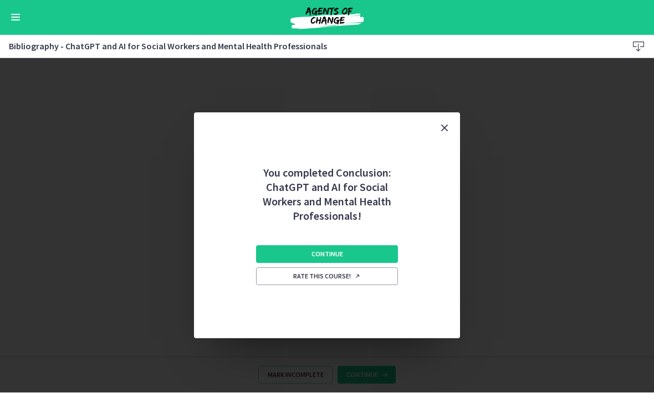
click at [375, 255] on button "Continue" at bounding box center [327, 255] width 142 height 18
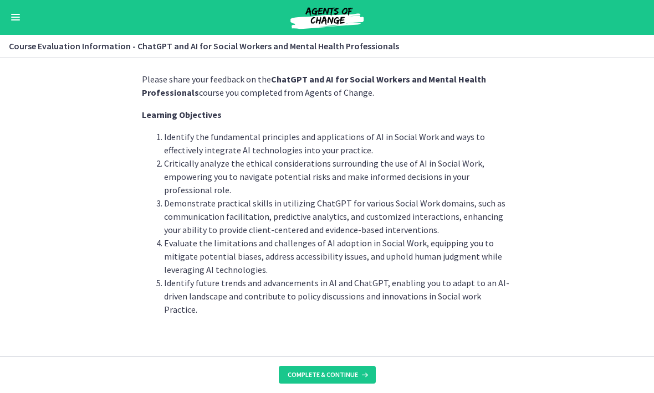
scroll to position [16, 0]
click at [340, 371] on span "Complete & continue" at bounding box center [322, 375] width 70 height 9
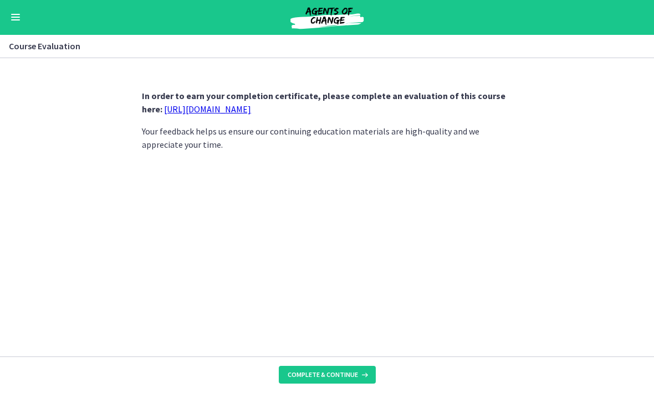
click at [251, 109] on link "[URL][DOMAIN_NAME]" at bounding box center [207, 109] width 87 height 11
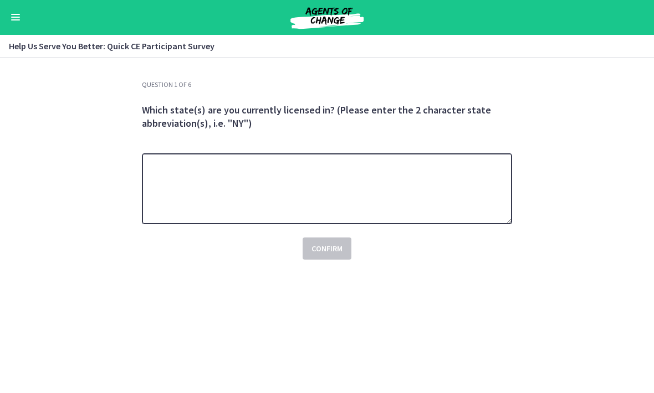
click at [364, 184] on textarea at bounding box center [327, 189] width 370 height 71
